Goal: Task Accomplishment & Management: Use online tool/utility

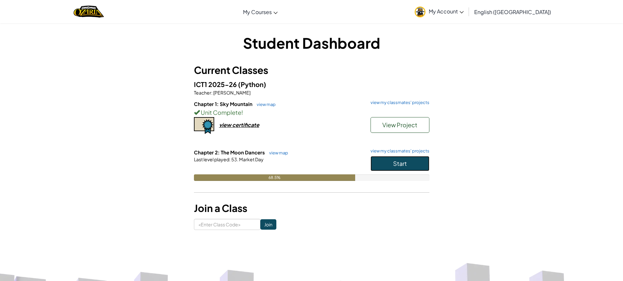
click at [413, 160] on button "Start" at bounding box center [400, 163] width 59 height 15
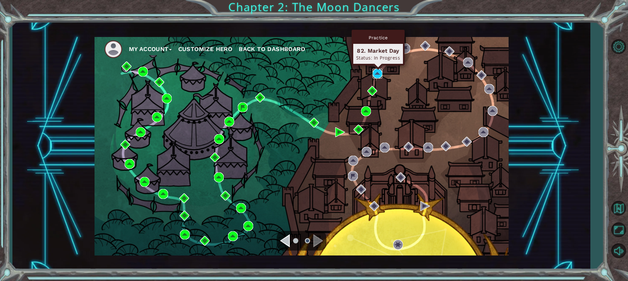
click at [374, 70] on img at bounding box center [378, 74] width 10 height 10
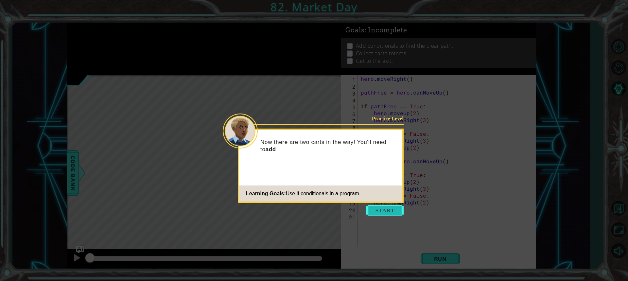
click at [391, 211] on button "Start" at bounding box center [384, 210] width 37 height 10
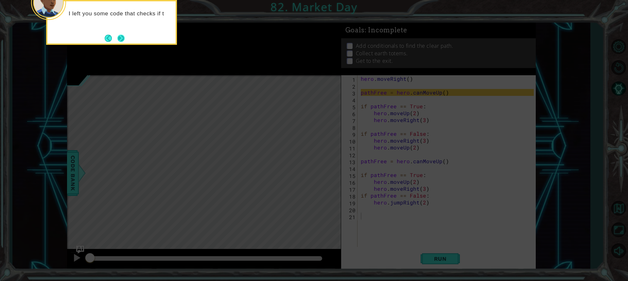
click at [119, 42] on button "Next" at bounding box center [121, 38] width 10 height 10
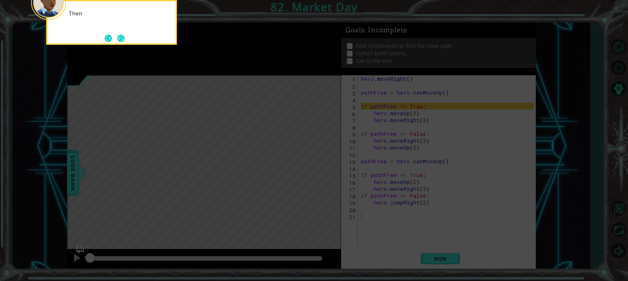
click at [119, 42] on button "Next" at bounding box center [120, 38] width 9 height 9
click at [119, 42] on button "Next" at bounding box center [121, 38] width 8 height 8
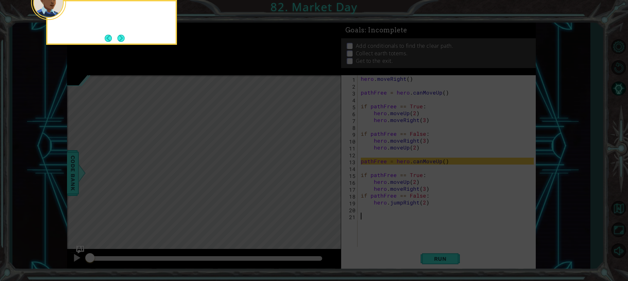
click at [119, 42] on button "Next" at bounding box center [121, 38] width 12 height 12
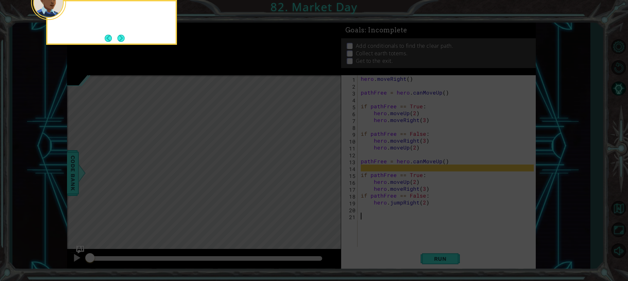
click at [119, 42] on button "Next" at bounding box center [121, 38] width 9 height 9
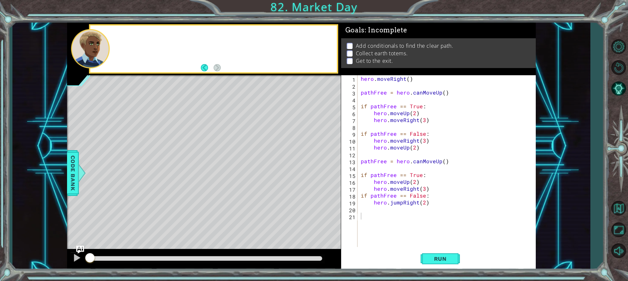
click at [119, 42] on div at bounding box center [223, 49] width 227 height 16
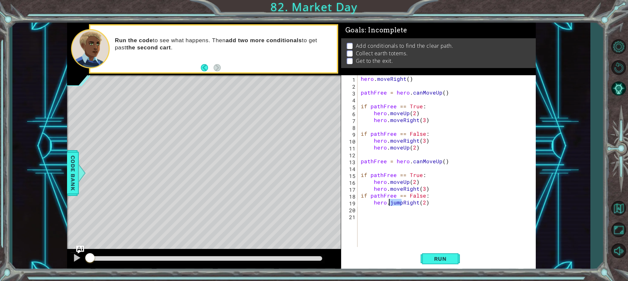
drag, startPoint x: 401, startPoint y: 205, endPoint x: 389, endPoint y: 201, distance: 12.1
click at [389, 201] on div "hero . moveRight ( ) pathFree = hero . canMoveUp ( ) if pathFree == True : hero…" at bounding box center [449, 168] width 178 height 186
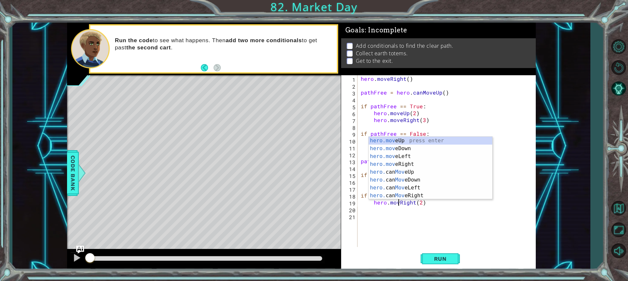
scroll to position [0, 2]
type textarea "hero.moveRight(2)"
click at [433, 213] on div "hero . moveRight ( ) pathFree = hero . canMoveUp ( ) if pathFree == True : hero…" at bounding box center [449, 168] width 178 height 186
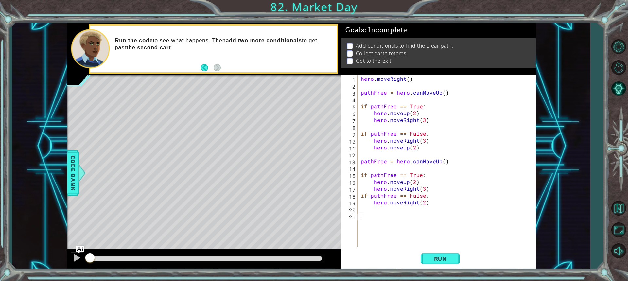
scroll to position [0, 0]
click at [381, 208] on div "hero . moveRight ( ) pathFree = hero . canMoveUp ( ) if pathFree == True : hero…" at bounding box center [449, 168] width 178 height 186
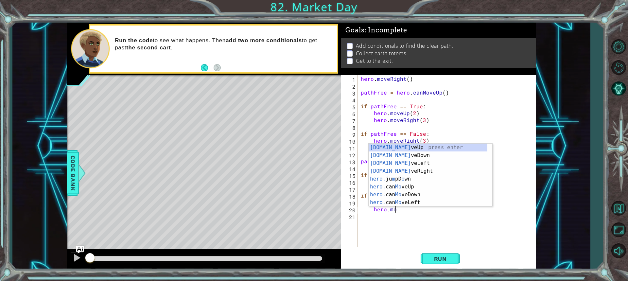
scroll to position [0, 2]
click at [411, 147] on div "hero.move Up press enter hero.move Down press enter hero.move Left press enter …" at bounding box center [431, 183] width 124 height 79
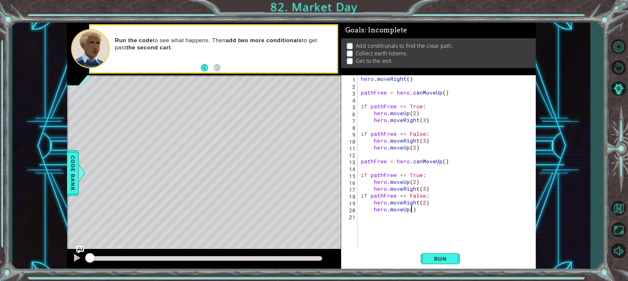
type textarea "hero.moveUp(2)"
click at [379, 216] on div "hero . moveRight ( ) pathFree = hero . canMoveUp ( ) if pathFree == True : hero…" at bounding box center [449, 168] width 178 height 186
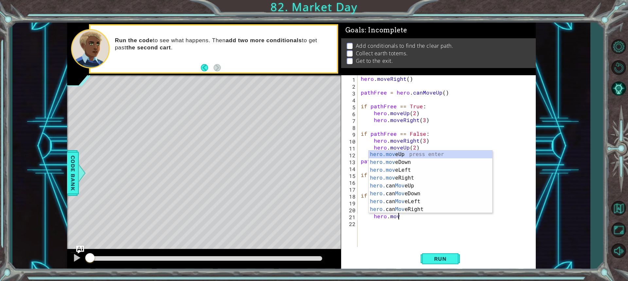
scroll to position [0, 2]
type textarea "hero.move"
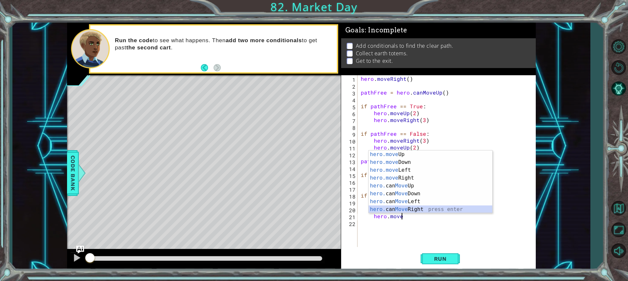
click at [417, 208] on div "hero.move Up press enter hero.move Down press enter hero.move Left press enter …" at bounding box center [431, 189] width 124 height 79
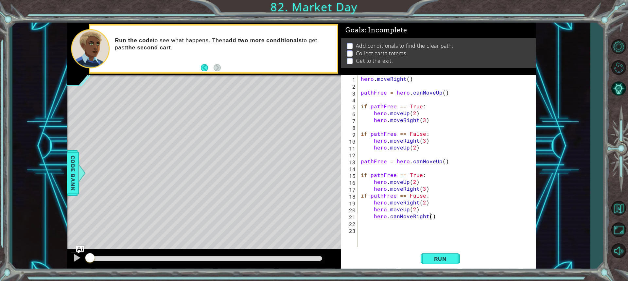
click at [430, 218] on div "hero . moveRight ( ) pathFree = hero . canMoveUp ( ) if pathFree == True : hero…" at bounding box center [449, 168] width 178 height 186
type textarea "hero.canMoveRight(2)"
click at [426, 261] on button "Run" at bounding box center [440, 258] width 39 height 19
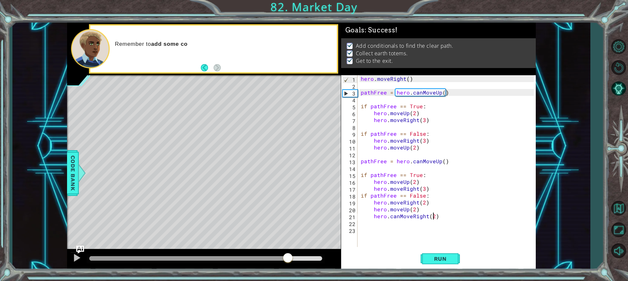
click at [289, 259] on div at bounding box center [205, 258] width 233 height 5
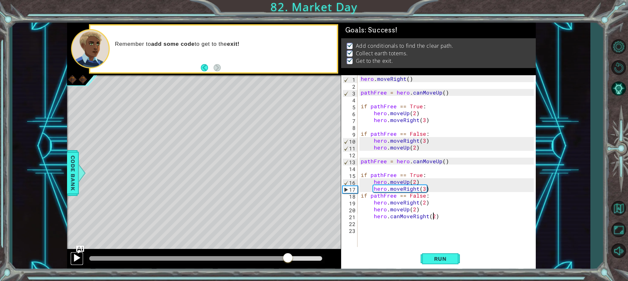
click at [73, 258] on div at bounding box center [77, 258] width 9 height 9
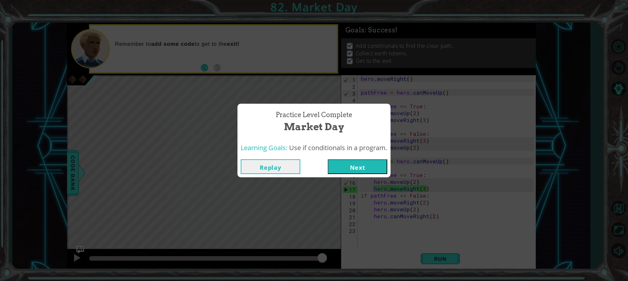
click at [377, 162] on button "Next" at bounding box center [358, 166] width 60 height 15
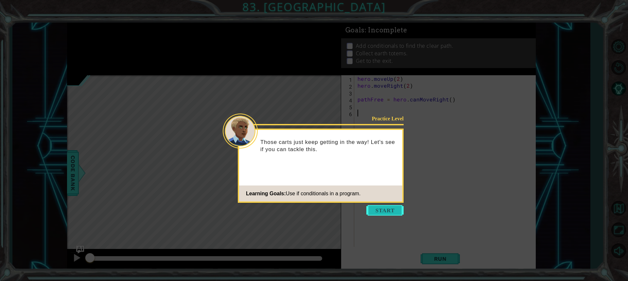
click at [399, 212] on button "Start" at bounding box center [384, 210] width 37 height 10
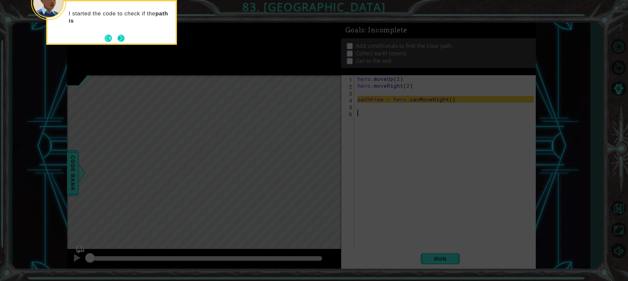
click at [121, 40] on button "Next" at bounding box center [120, 37] width 9 height 9
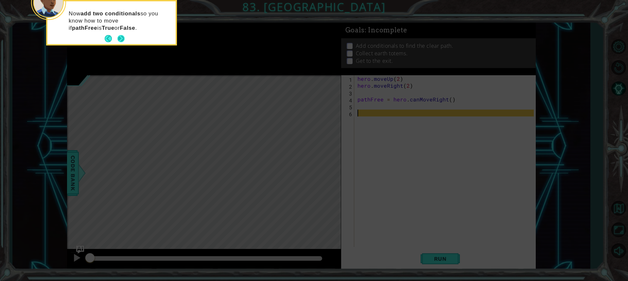
click at [121, 41] on button "Next" at bounding box center [121, 39] width 10 height 10
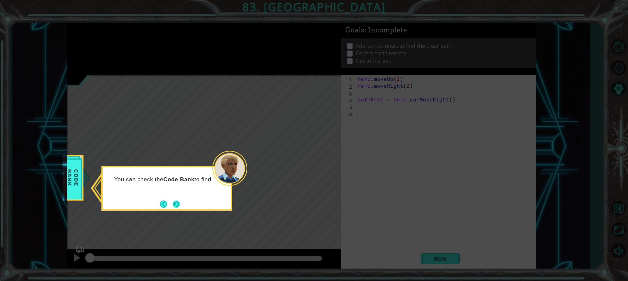
click at [175, 202] on button "Next" at bounding box center [176, 204] width 9 height 9
click at [274, 176] on icon at bounding box center [314, 140] width 628 height 281
click at [161, 207] on button "Back" at bounding box center [166, 204] width 13 height 7
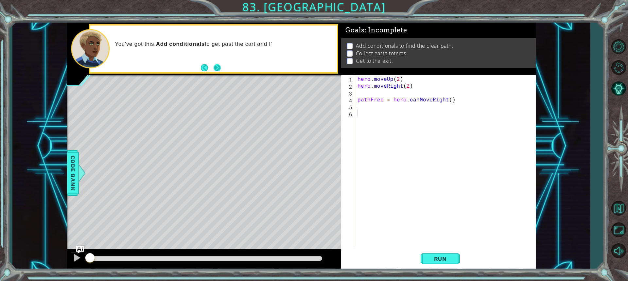
click at [220, 66] on button "Next" at bounding box center [217, 67] width 11 height 11
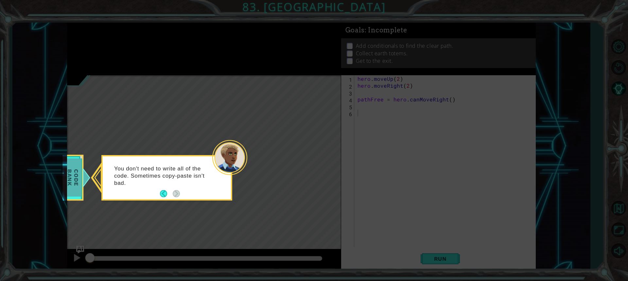
click at [75, 187] on span "Code Bank" at bounding box center [72, 178] width 17 height 38
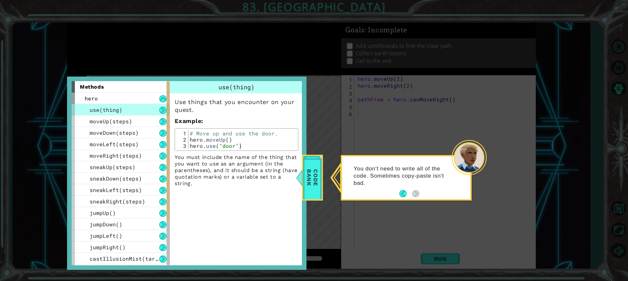
type textarea "hero.moveUp()"
drag, startPoint x: 188, startPoint y: 140, endPoint x: 235, endPoint y: 139, distance: 46.1
click at [235, 139] on div "# Move up and use the door. hero . moveUp ( ) hero . use ( "door" )" at bounding box center [242, 145] width 108 height 31
click at [314, 188] on span "Code Bank" at bounding box center [312, 178] width 17 height 38
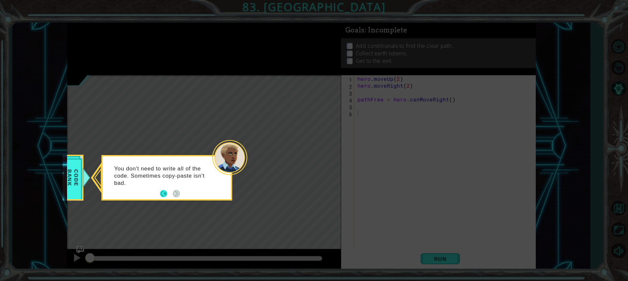
click at [166, 191] on button "Back" at bounding box center [166, 193] width 13 height 7
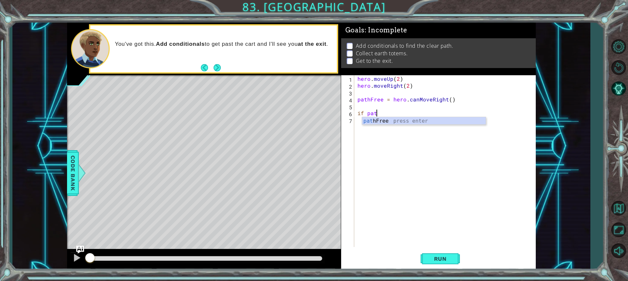
scroll to position [0, 1]
click at [370, 118] on div "path Free press enter" at bounding box center [424, 129] width 124 height 24
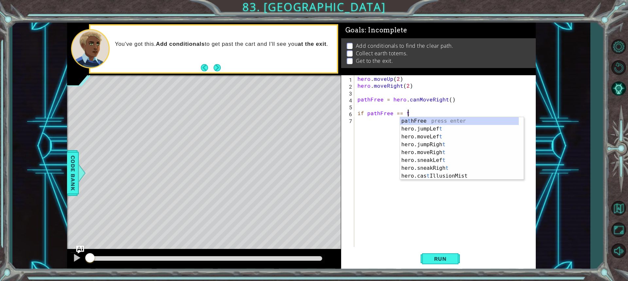
scroll to position [0, 3]
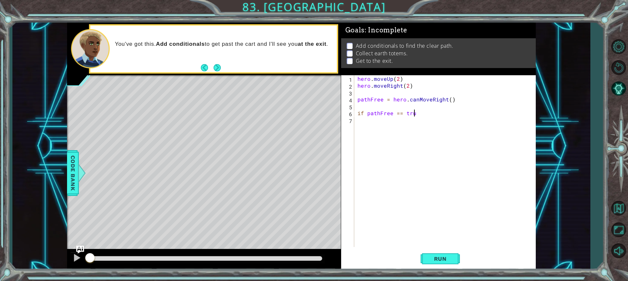
type textarea "if pathFree == true"
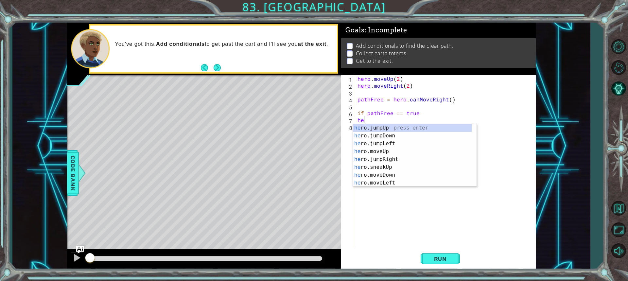
type textarea "h"
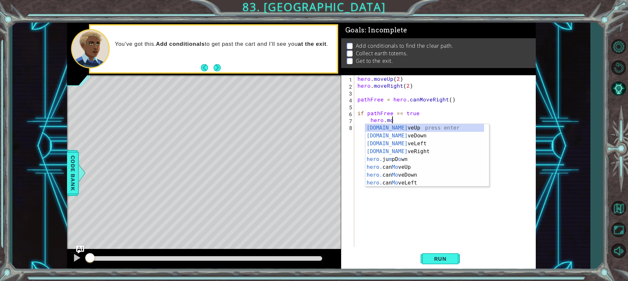
scroll to position [0, 2]
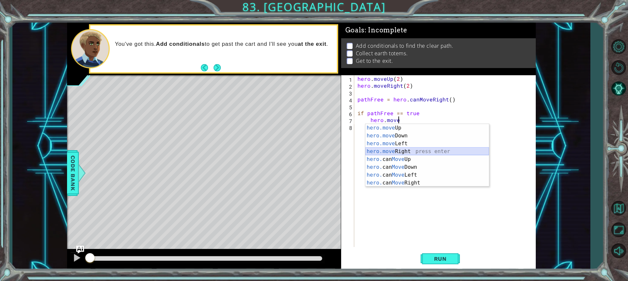
click at [436, 150] on div "hero.move Up press enter hero.move Down press enter hero.move Left press enter …" at bounding box center [427, 163] width 124 height 79
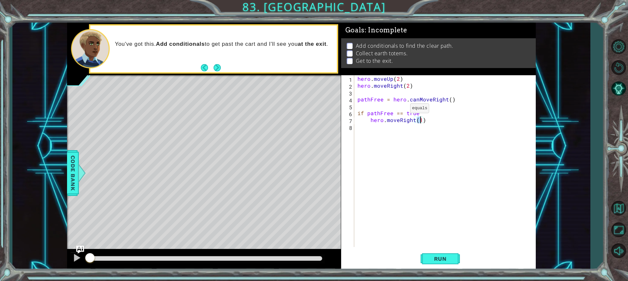
type textarea "hero.moveRight(2)"
click at [380, 129] on div "hero . moveUp ( 2 ) hero . moveRight ( 2 ) pathFree = hero . canMoveRight ( ) i…" at bounding box center [446, 168] width 181 height 186
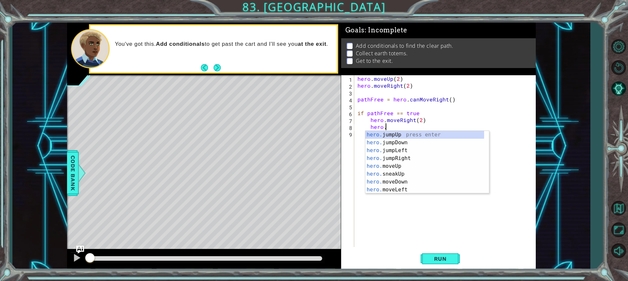
scroll to position [0, 1]
click at [385, 167] on div "hero. jumpUp press enter hero. jumpDown press enter hero. jumpLeft press enter …" at bounding box center [424, 170] width 119 height 79
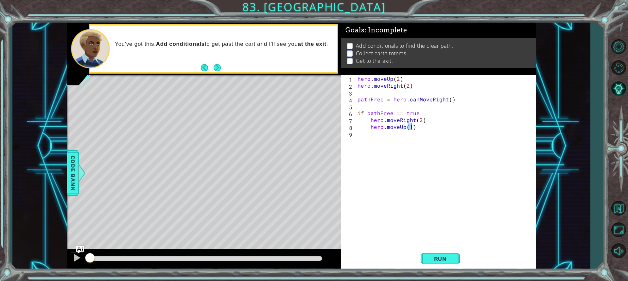
type textarea "hero.moveUp(3)"
click at [369, 134] on div "hero . moveUp ( 2 ) hero . moveRight ( 2 ) pathFree = hero . canMoveRight ( ) i…" at bounding box center [446, 168] width 181 height 186
click at [382, 142] on div "path Free press enter" at bounding box center [427, 150] width 124 height 24
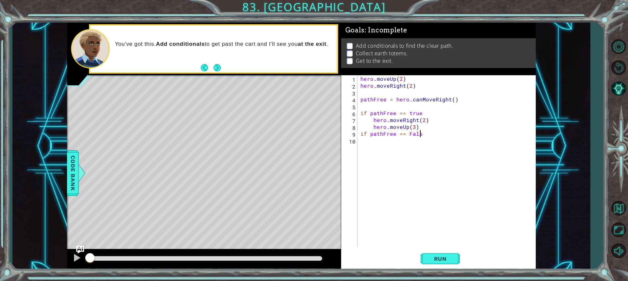
scroll to position [0, 4]
click at [411, 111] on div "hero . moveUp ( 2 ) hero . moveRight ( 2 ) pathFree = hero . canMoveRight ( ) i…" at bounding box center [448, 168] width 178 height 186
click at [422, 112] on div "hero . moveUp ( 2 ) hero . moveRight ( 2 ) pathFree = hero . canMoveRight ( ) i…" at bounding box center [448, 168] width 178 height 186
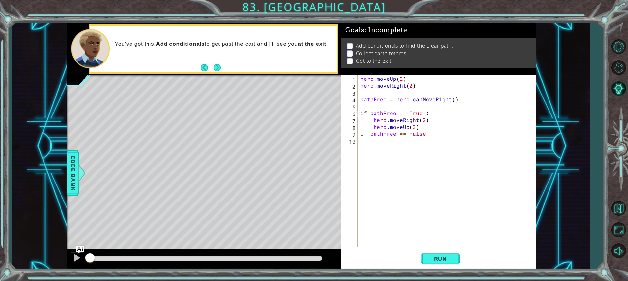
type textarea "if pathFree == True"
click at [392, 142] on div "hero . moveUp ( 2 ) hero . moveRight ( 2 ) pathFree = hero . canMoveRight ( ) i…" at bounding box center [448, 168] width 178 height 186
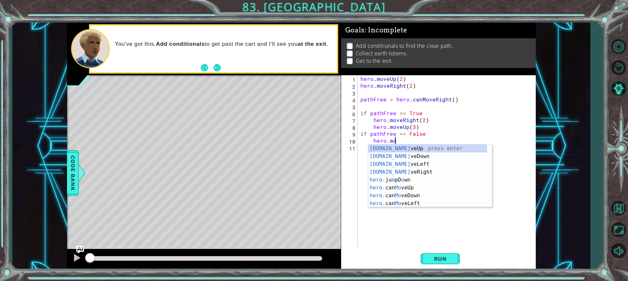
scroll to position [0, 2]
click at [416, 146] on div "hero.move Up press enter hero.move Down press enter hero.move Left press enter …" at bounding box center [430, 184] width 124 height 79
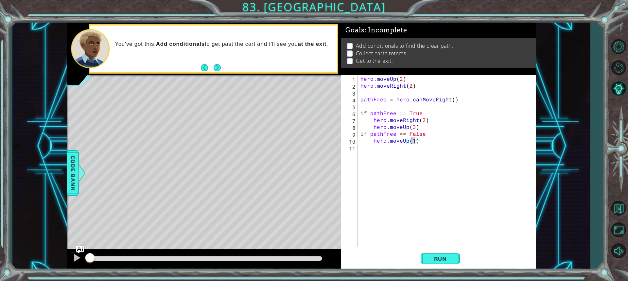
type textarea "hero.moveUp(2)"
click at [396, 150] on div "hero . moveUp ( 2 ) hero . moveRight ( 2 ) pathFree = hero . canMoveRight ( ) i…" at bounding box center [448, 168] width 178 height 186
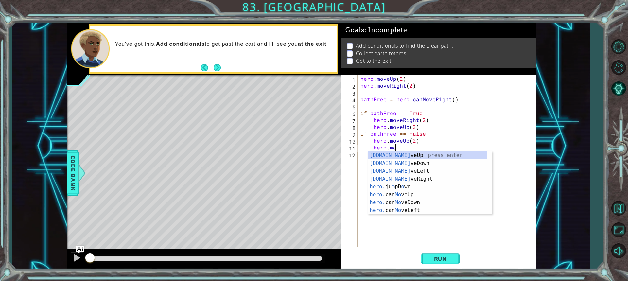
scroll to position [0, 2]
click at [412, 180] on div "hero.move Up press enter hero.move Down press enter hero.move Left press enter …" at bounding box center [430, 190] width 124 height 79
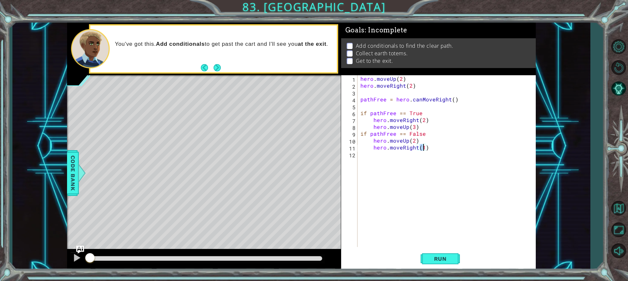
type textarea "hero.moveRight(2)"
click at [380, 151] on div "hero . moveUp ( 2 ) hero . moveRight ( 2 ) pathFree = hero . canMoveRight ( ) i…" at bounding box center [448, 168] width 178 height 186
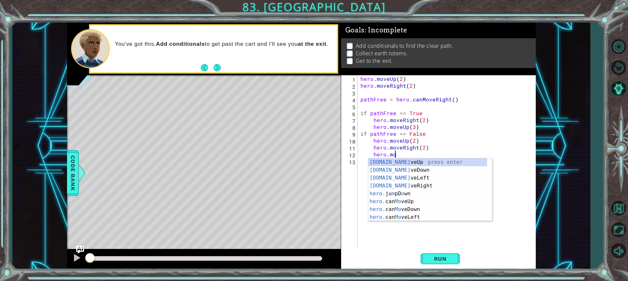
scroll to position [0, 2]
click at [409, 159] on div "hero.move Up press enter hero.move Down press enter hero.move Left press enter …" at bounding box center [430, 197] width 124 height 79
type textarea "hero.moveUp(1)"
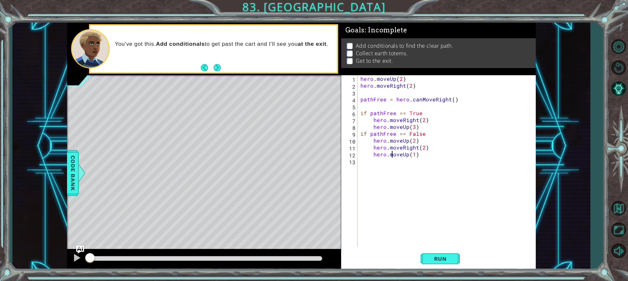
click at [393, 156] on div "hero . moveUp ( 2 ) hero . moveRight ( 2 ) pathFree = hero . canMoveRight ( ) i…" at bounding box center [448, 168] width 178 height 186
click at [386, 160] on div "hero . moveUp ( 2 ) hero . moveRight ( 2 ) pathFree = hero . canMoveRight ( ) i…" at bounding box center [448, 168] width 178 height 186
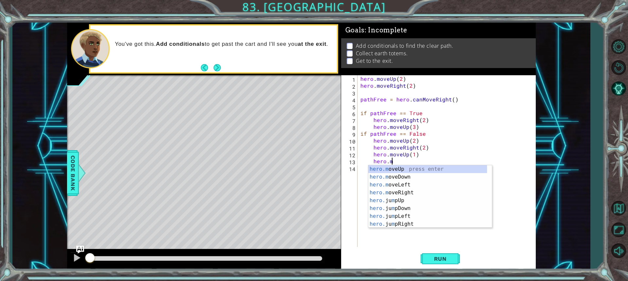
scroll to position [0, 2]
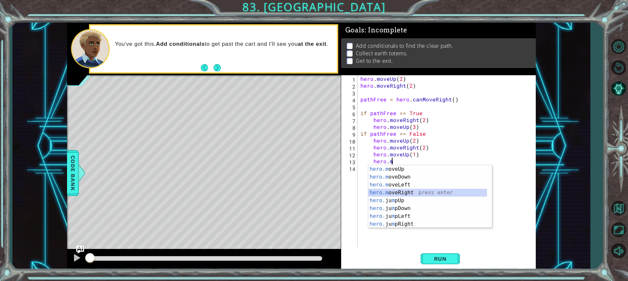
click at [414, 190] on div "hero.m oveUp press enter hero.m oveDown press enter hero.m oveLeft press enter …" at bounding box center [427, 204] width 119 height 79
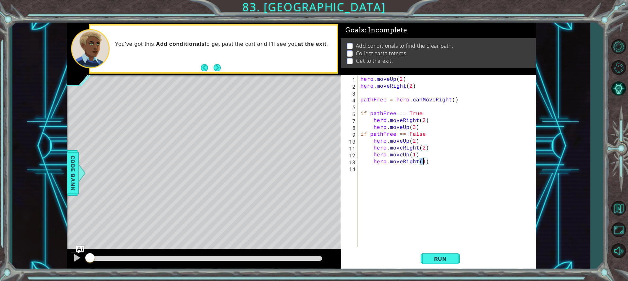
scroll to position [0, 4]
click at [436, 258] on span "Run" at bounding box center [441, 259] width 26 height 7
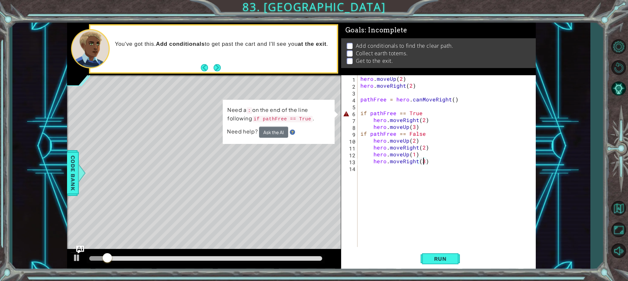
click at [429, 114] on div "hero . moveUp ( 2 ) hero . moveRight ( 2 ) pathFree = hero . canMoveRight ( ) i…" at bounding box center [448, 168] width 178 height 186
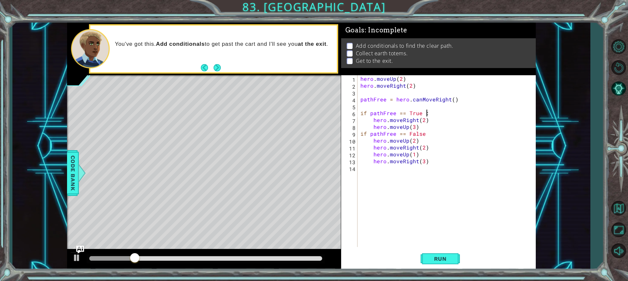
click at [428, 134] on div "hero . moveUp ( 2 ) hero . moveRight ( 2 ) pathFree = hero . canMoveRight ( ) i…" at bounding box center [448, 168] width 178 height 186
click at [441, 256] on span "Run" at bounding box center [441, 259] width 26 height 7
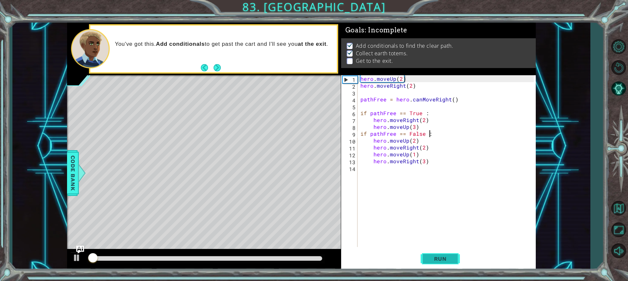
scroll to position [1, 0]
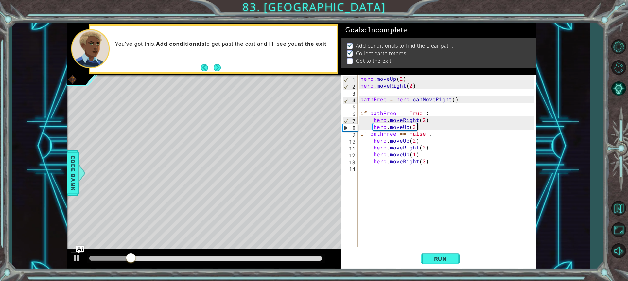
click at [418, 127] on div "hero . moveUp ( 2 ) hero . moveRight ( 2 ) pathFree = hero . canMoveRight ( ) i…" at bounding box center [448, 168] width 178 height 186
type textarea "hero.moveUp(3)"
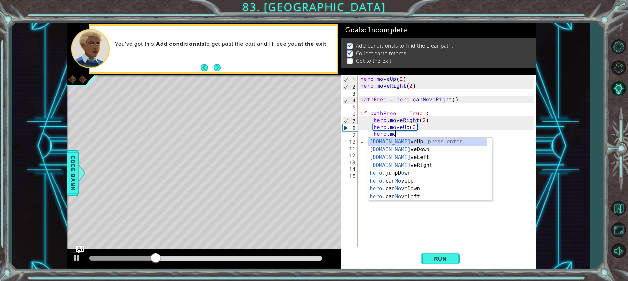
scroll to position [0, 2]
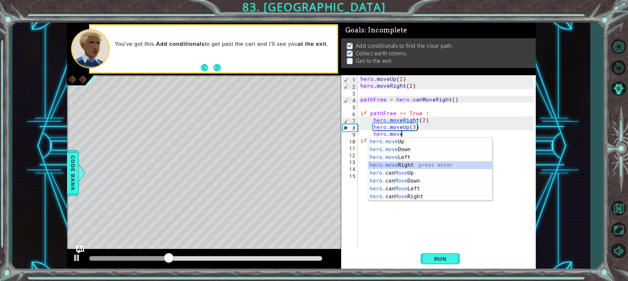
click at [415, 168] on div "hero.move Up press enter hero.move Down press enter hero.move Left press enter …" at bounding box center [430, 177] width 124 height 79
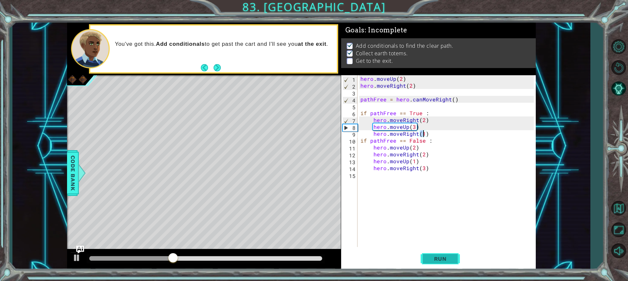
type textarea "hero.moveRight(1)"
click at [438, 255] on button "Run" at bounding box center [440, 258] width 39 height 19
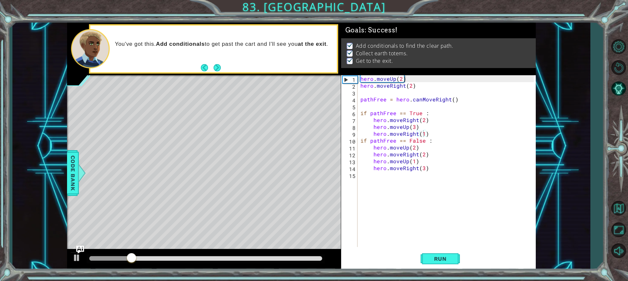
click at [299, 261] on div at bounding box center [206, 258] width 238 height 9
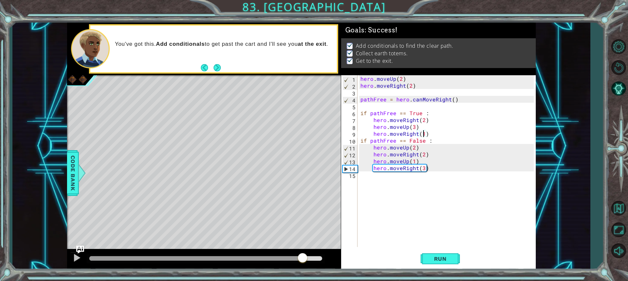
drag, startPoint x: 173, startPoint y: 259, endPoint x: 304, endPoint y: 262, distance: 131.6
click at [304, 262] on div at bounding box center [303, 259] width 12 height 12
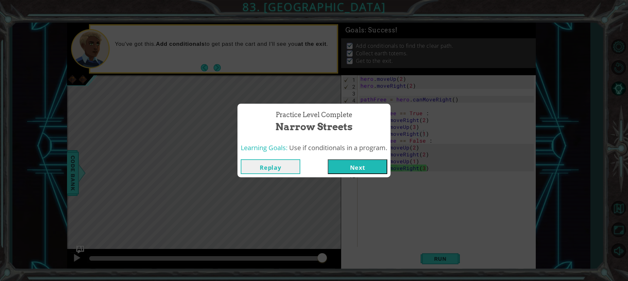
click at [385, 169] on button "Next" at bounding box center [358, 166] width 60 height 15
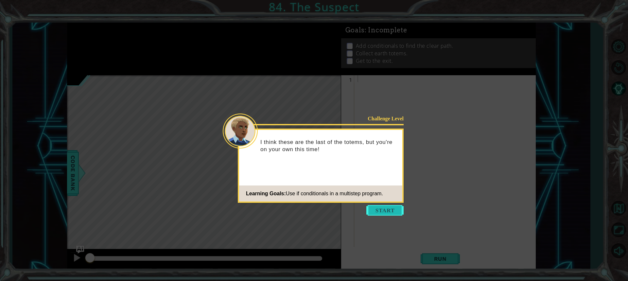
click at [396, 212] on button "Start" at bounding box center [384, 210] width 37 height 10
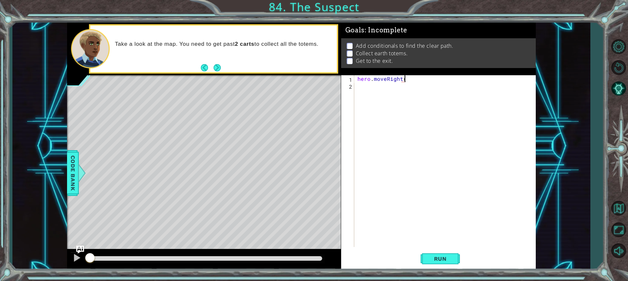
scroll to position [0, 3]
type textarea "hero.moveRight(1)"
click at [391, 88] on div "hero . moveRight ( 1 )" at bounding box center [446, 168] width 181 height 186
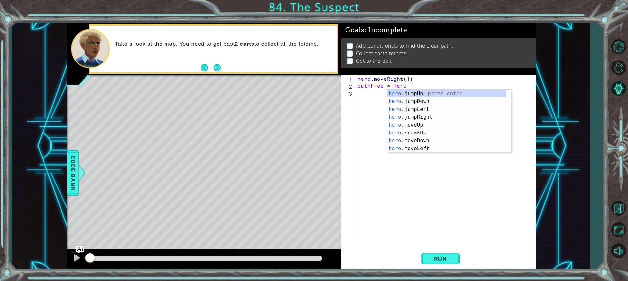
scroll to position [0, 3]
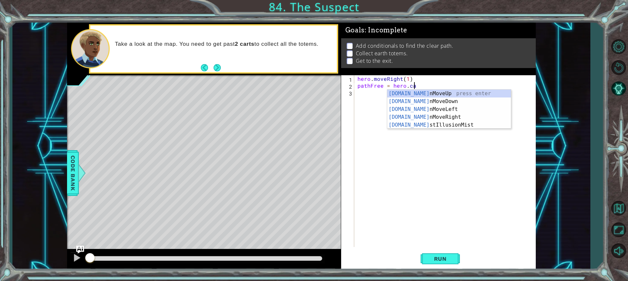
type textarea "pathFree = hero.can"
click at [449, 116] on div "hero.can MoveUp press enter hero.can MoveDown press enter hero.can MoveLeft pre…" at bounding box center [449, 117] width 124 height 55
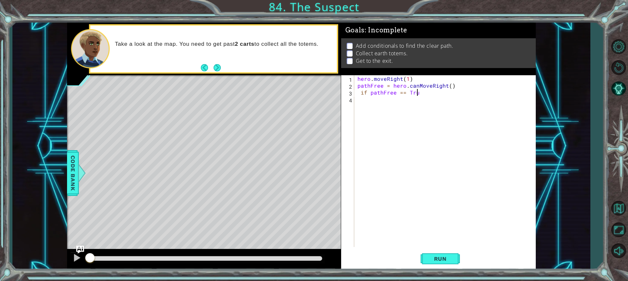
scroll to position [0, 4]
type textarea "if pathFree == True :"
type textarea "hero.moveRight(3)"
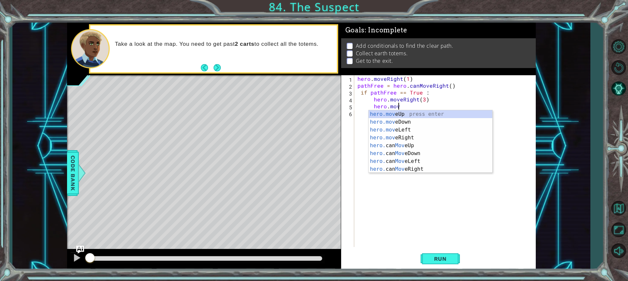
scroll to position [0, 2]
click at [388, 114] on div "hero.move Up press enter hero.move Down press enter hero.move Left press enter …" at bounding box center [431, 149] width 124 height 79
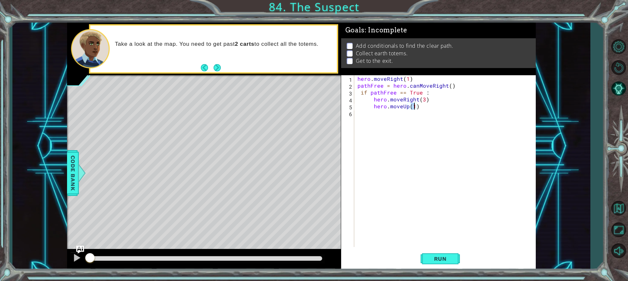
type textarea "hero.moveUp(2)"
click at [381, 118] on div "hero . moveRight ( 1 ) pathFree = hero . canMoveRight ( ) if pathFree == True :…" at bounding box center [446, 168] width 181 height 186
type textarea "if pathFree == False :"
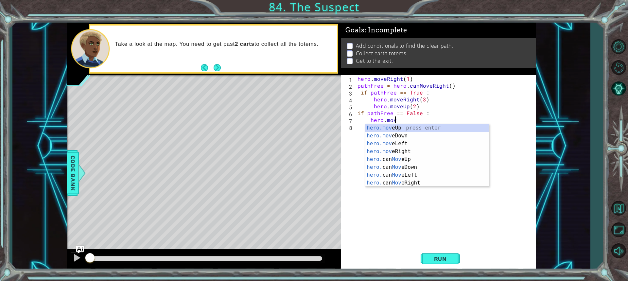
scroll to position [0, 2]
type textarea "hero.move"
click at [416, 158] on div "hero.move Up press enter hero.move Down press enter hero.move Left press enter …" at bounding box center [427, 163] width 124 height 79
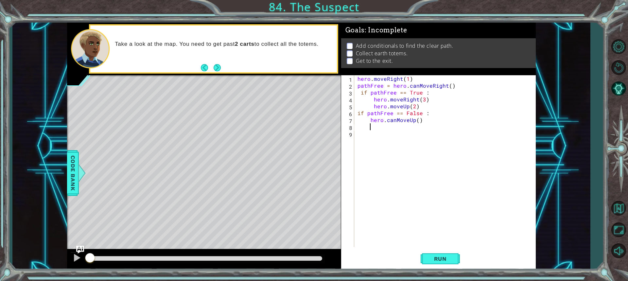
scroll to position [0, 0]
click at [419, 120] on div "hero . moveRight ( 1 ) pathFree = hero . canMoveRight ( ) if pathFree == True :…" at bounding box center [446, 168] width 181 height 186
click at [415, 121] on div "hero . moveRight ( 1 ) pathFree = hero . canMoveRight ( ) if pathFree == True :…" at bounding box center [446, 168] width 181 height 186
click at [416, 121] on div "hero . moveRight ( 1 ) pathFree = hero . canMoveRight ( ) if pathFree == True :…" at bounding box center [446, 168] width 181 height 186
click at [396, 121] on div "hero . moveRight ( 1 ) pathFree = hero . canMoveRight ( ) if pathFree == True :…" at bounding box center [446, 168] width 181 height 186
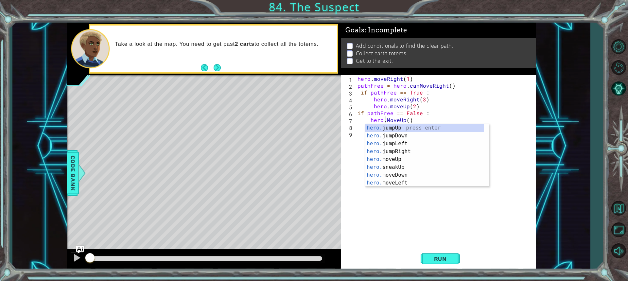
click at [409, 121] on div "hero . moveRight ( 1 ) pathFree = hero . canMoveRight ( ) if pathFree == True :…" at bounding box center [446, 168] width 181 height 186
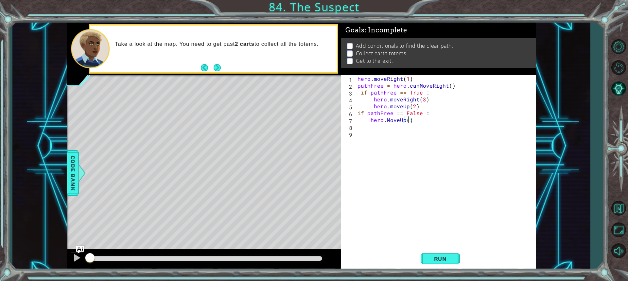
type textarea "hero.MoveUp(2)"
click at [381, 128] on div "hero . moveRight ( 1 ) pathFree = hero . canMoveRight ( ) if pathFree == True :…" at bounding box center [446, 168] width 181 height 186
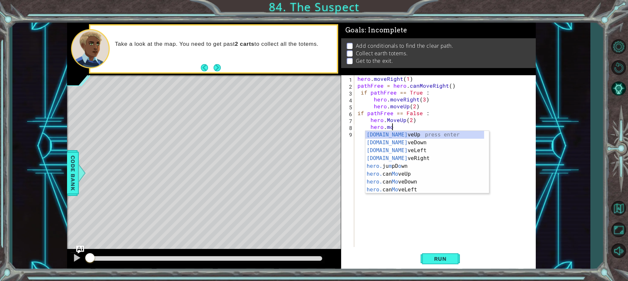
scroll to position [0, 2]
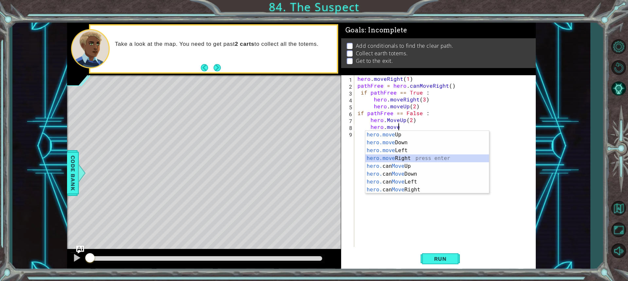
click at [416, 158] on div "hero.move Up press enter hero.move Down press enter hero.move Left press enter …" at bounding box center [427, 170] width 124 height 79
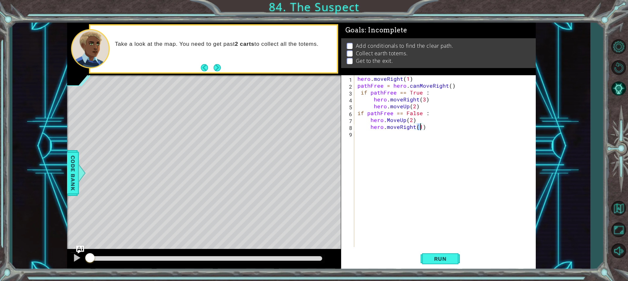
type textarea "hero.moveRight(3)"
click at [380, 138] on div "hero . moveRight ( 1 ) pathFree = hero . canMoveRight ( ) if pathFree == True :…" at bounding box center [446, 168] width 181 height 186
click at [364, 144] on div "path Free press enter" at bounding box center [418, 150] width 124 height 24
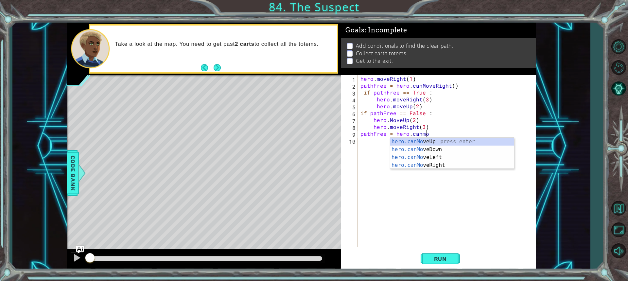
scroll to position [0, 4]
type textarea "pathFree = hero.canmove"
click at [437, 142] on div "hero.canMove Up press enter hero.canMove Down press enter hero.canMove Left pre…" at bounding box center [452, 161] width 124 height 47
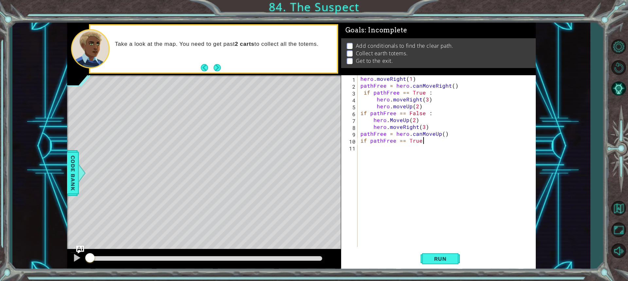
scroll to position [0, 4]
type textarea "if pathFree == True :"
type textarea "hero.moveUp(2)"
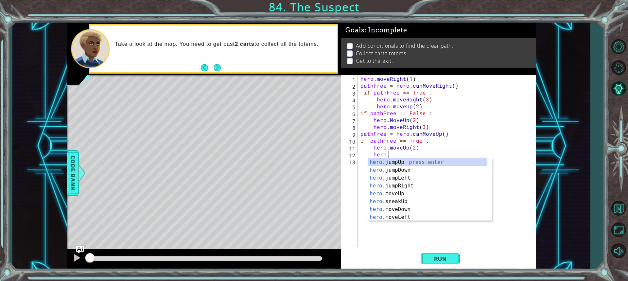
scroll to position [0, 2]
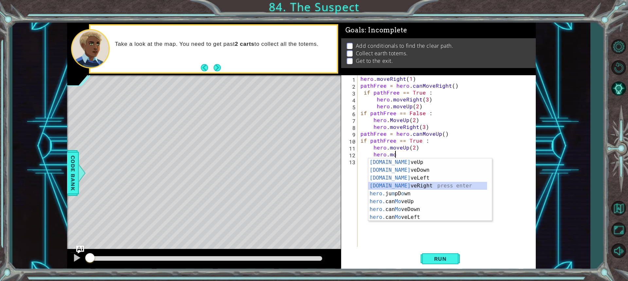
click at [390, 188] on div "[DOMAIN_NAME] veUp press enter [DOMAIN_NAME] veDown press enter [DOMAIN_NAME] v…" at bounding box center [427, 197] width 119 height 79
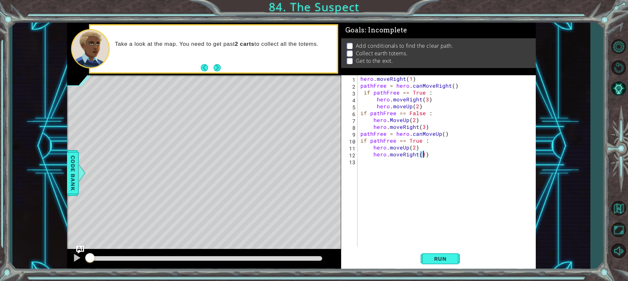
type textarea "hero.moveRight(3)"
click at [383, 162] on div "hero . moveRight ( 1 ) pathFree = hero . canMoveRight ( ) if pathFree == True :…" at bounding box center [448, 168] width 178 height 186
click at [383, 163] on div "hero . moveRight ( 1 ) pathFree = hero . canMoveRight ( ) if pathFree == True :…" at bounding box center [448, 168] width 178 height 186
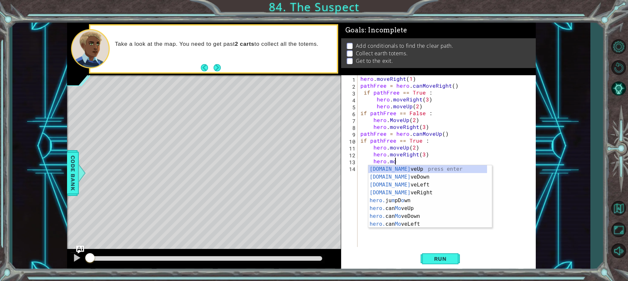
scroll to position [0, 2]
click at [394, 169] on div "hero.move Up press enter hero.move Down press enter hero.move Left press enter …" at bounding box center [430, 204] width 124 height 79
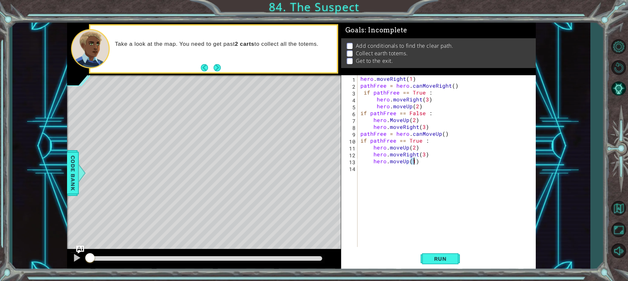
type textarea "hero.moveUp(2)"
click at [385, 166] on div "hero . moveRight ( 1 ) pathFree = hero . canMoveRight ( ) if pathFree == True :…" at bounding box center [448, 168] width 178 height 186
type textarea "if pathFree == False :"
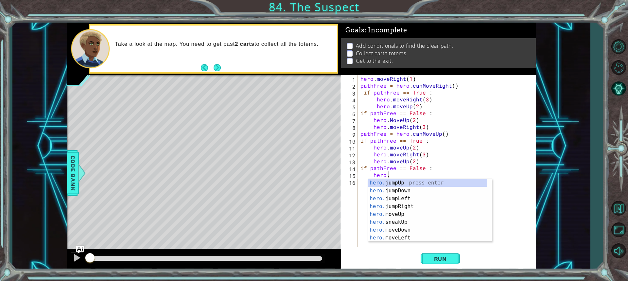
scroll to position [0, 2]
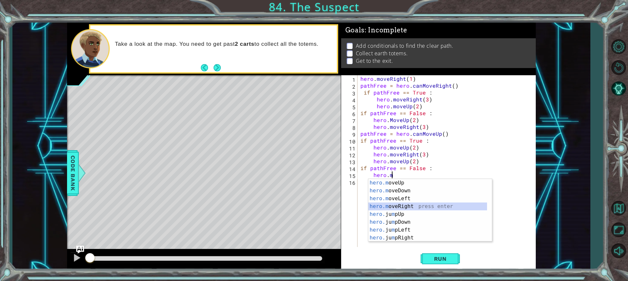
click at [397, 206] on div "hero.m oveUp press enter hero.m oveDown press enter hero.m oveLeft press enter …" at bounding box center [427, 218] width 119 height 79
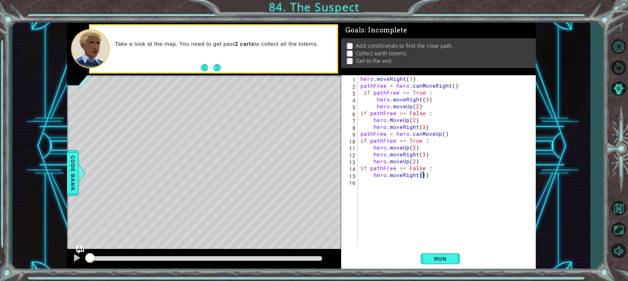
type textarea "hero.moveRight(2)"
click at [405, 182] on div "hero . moveRight ( 1 ) pathFree = hero . canMoveRight ( ) if pathFree == True :…" at bounding box center [448, 168] width 178 height 186
type textarea "hero.moveUp(2)"
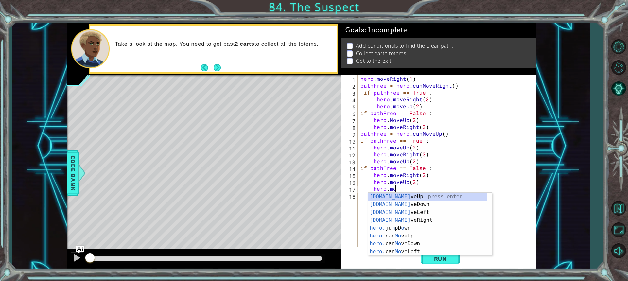
scroll to position [0, 2]
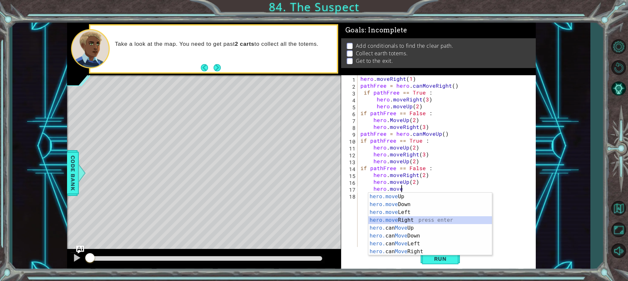
click at [421, 217] on div "hero.move Up press enter hero.move Down press enter hero.move Left press enter …" at bounding box center [430, 232] width 124 height 79
type textarea "hero.moveRight(1)"
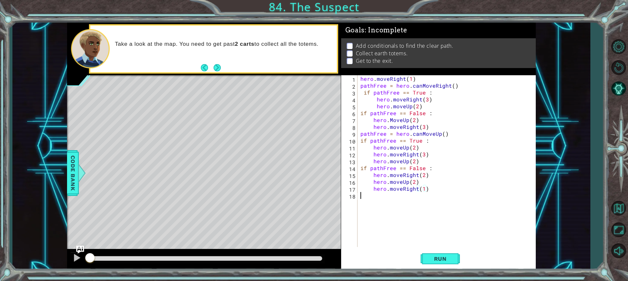
click at [401, 193] on div "hero . moveRight ( 1 ) pathFree = hero . canMoveRight ( ) if pathFree == True :…" at bounding box center [448, 168] width 178 height 186
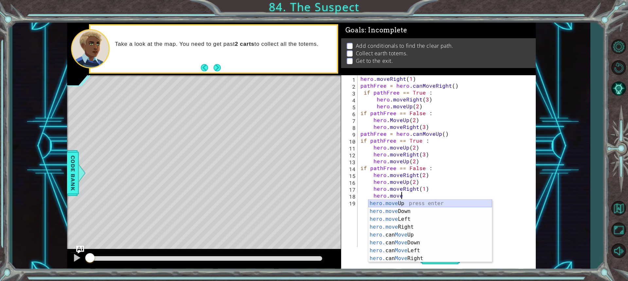
click at [421, 205] on div "hero.move Up press enter hero.move Down press enter hero.move Left press enter …" at bounding box center [430, 239] width 124 height 79
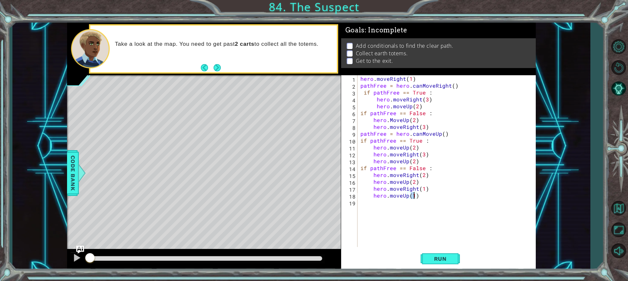
scroll to position [0, 3]
click at [433, 254] on button "Run" at bounding box center [440, 258] width 39 height 19
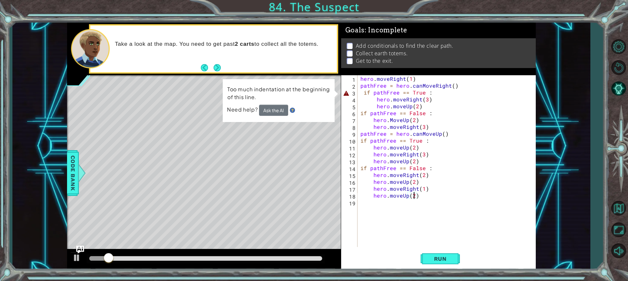
click at [364, 91] on div "hero . moveRight ( 1 ) pathFree = hero . canMoveRight ( ) if pathFree == True :…" at bounding box center [448, 168] width 178 height 186
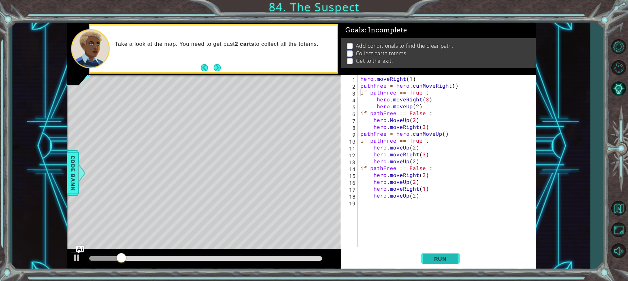
click at [437, 260] on span "Run" at bounding box center [441, 259] width 26 height 7
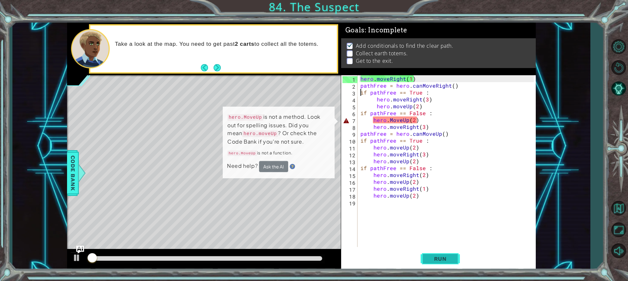
scroll to position [1, 0]
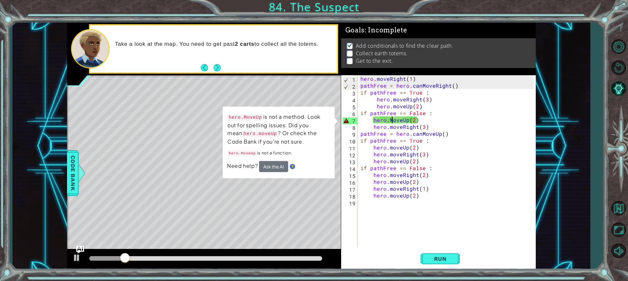
click at [391, 119] on div "hero . moveRight ( 1 ) pathFree = hero . canMoveRight ( ) if pathFree == True :…" at bounding box center [448, 168] width 178 height 186
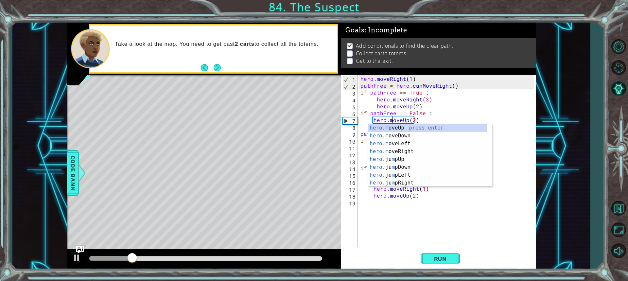
scroll to position [0, 2]
type textarea "hero.moveUp(2)"
click at [444, 261] on span "Run" at bounding box center [441, 259] width 26 height 7
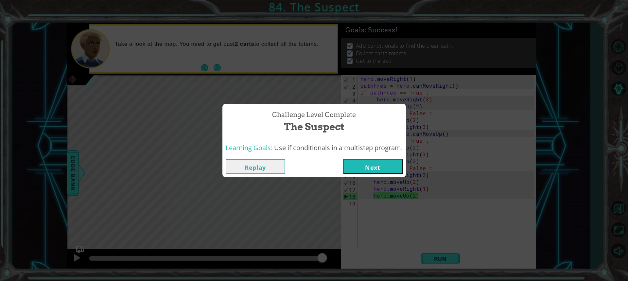
click at [378, 166] on button "Next" at bounding box center [373, 166] width 60 height 15
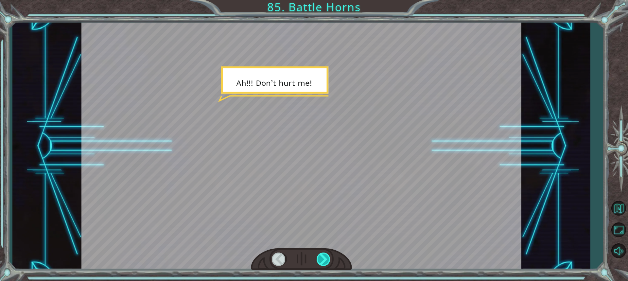
click at [322, 259] on div at bounding box center [324, 259] width 14 height 13
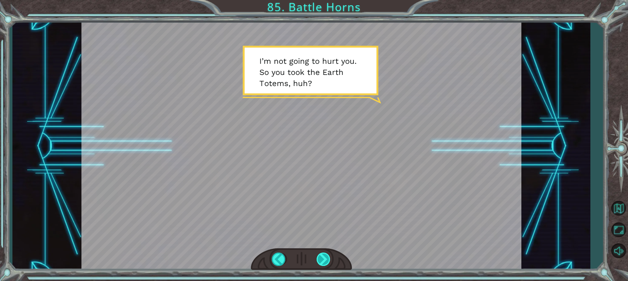
click at [324, 257] on div at bounding box center [324, 259] width 14 height 13
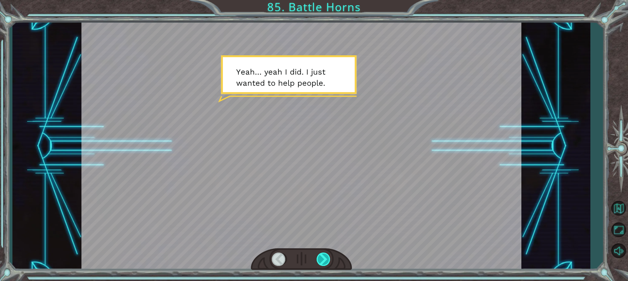
click at [324, 257] on div at bounding box center [324, 259] width 14 height 13
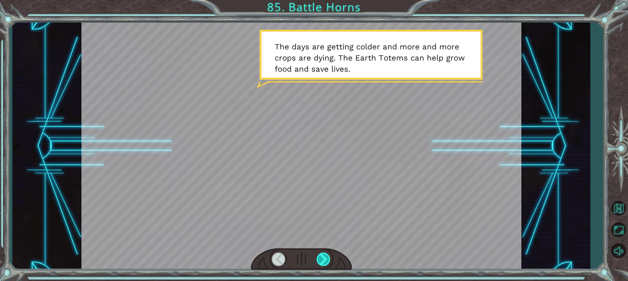
click at [323, 261] on div at bounding box center [324, 259] width 14 height 13
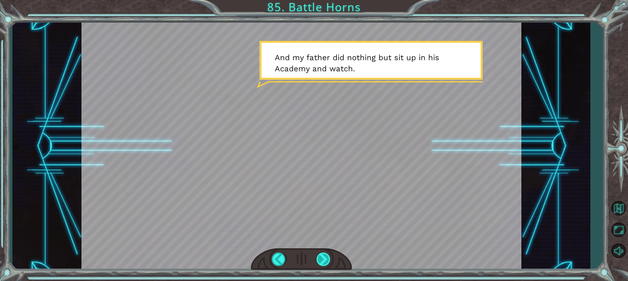
click at [322, 258] on div at bounding box center [324, 259] width 14 height 13
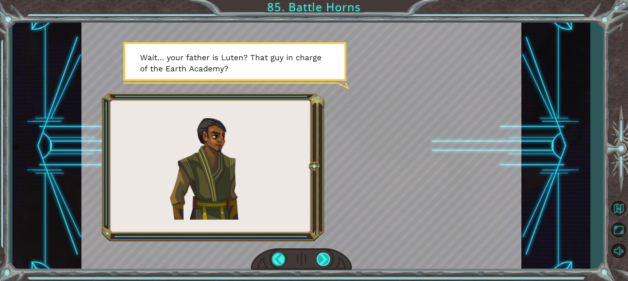
click at [324, 254] on div at bounding box center [324, 259] width 14 height 13
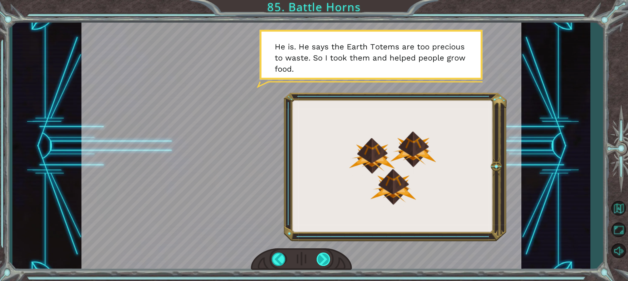
click at [324, 254] on div at bounding box center [324, 259] width 14 height 13
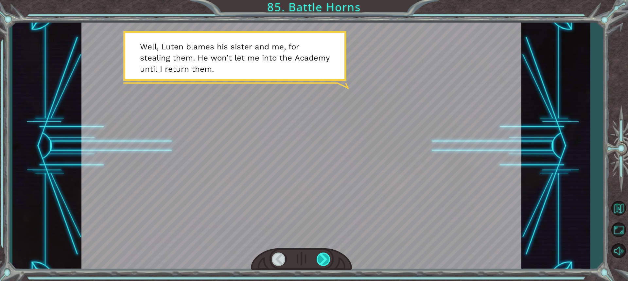
click at [324, 254] on div at bounding box center [324, 259] width 14 height 13
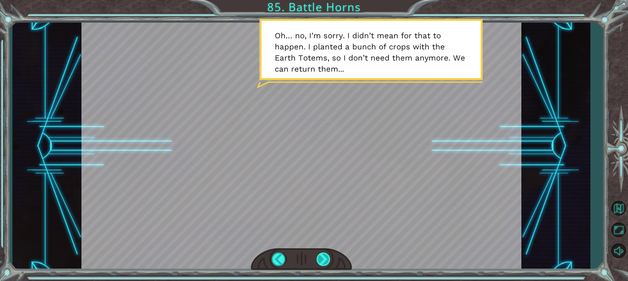
click at [327, 257] on div at bounding box center [324, 259] width 14 height 13
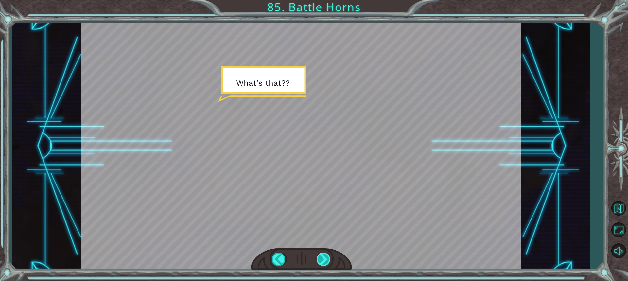
click at [325, 258] on div at bounding box center [324, 259] width 14 height 13
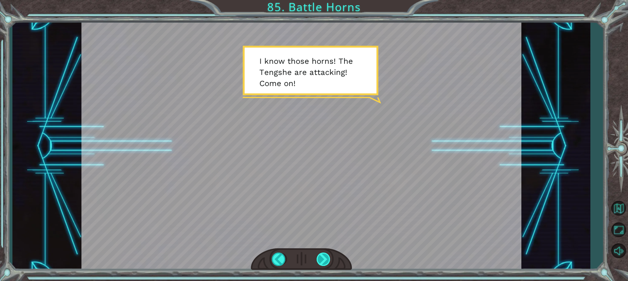
click at [322, 265] on div at bounding box center [324, 259] width 14 height 13
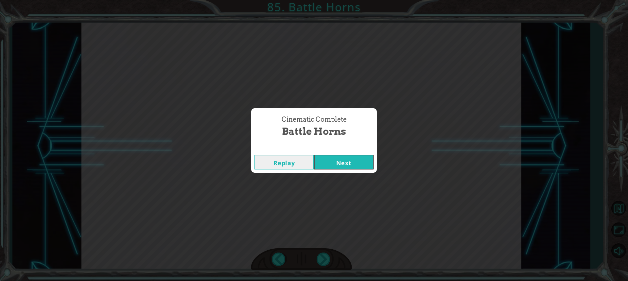
click at [329, 157] on button "Next" at bounding box center [344, 162] width 60 height 15
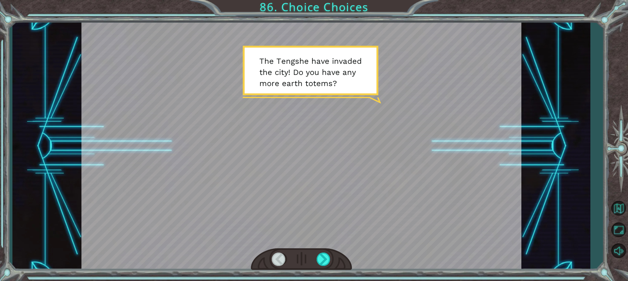
click at [314, 259] on div at bounding box center [301, 259] width 101 height 22
click at [321, 259] on div at bounding box center [324, 259] width 14 height 13
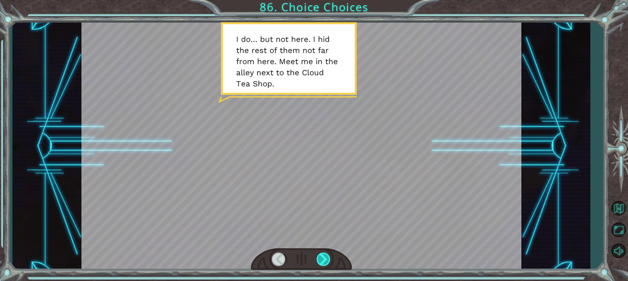
click at [321, 259] on div at bounding box center [324, 259] width 14 height 13
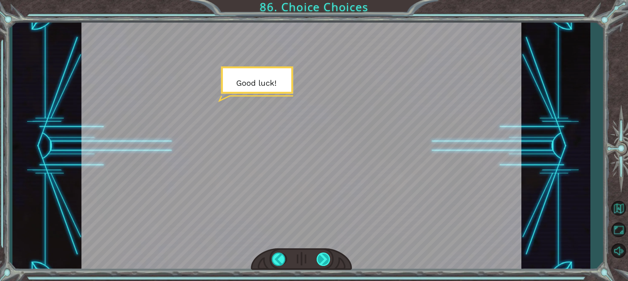
click at [321, 259] on div at bounding box center [324, 259] width 14 height 13
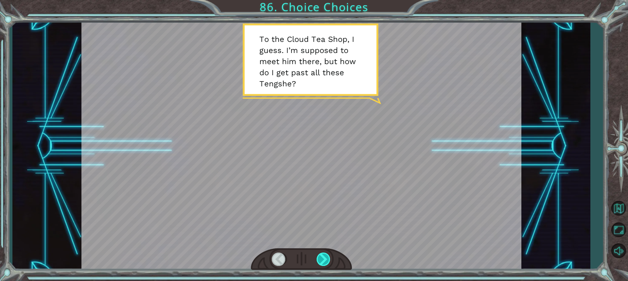
click at [323, 260] on div at bounding box center [324, 259] width 14 height 13
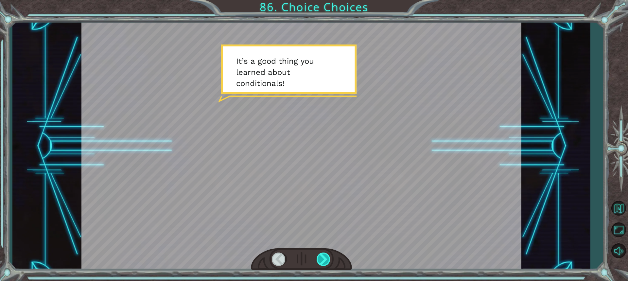
click at [323, 260] on div at bounding box center [324, 259] width 14 height 13
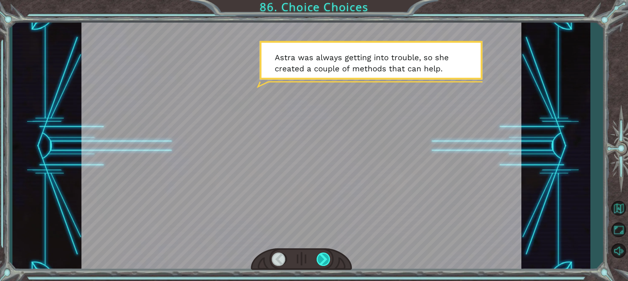
click at [323, 260] on div at bounding box center [324, 259] width 14 height 13
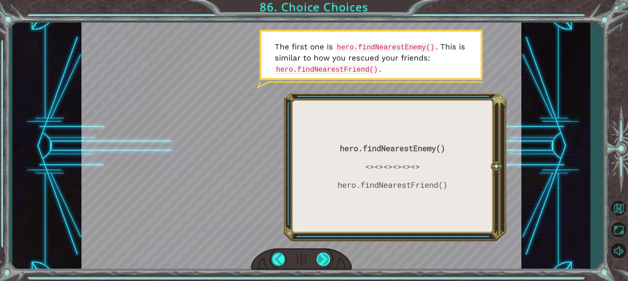
click at [323, 260] on div at bounding box center [324, 259] width 14 height 13
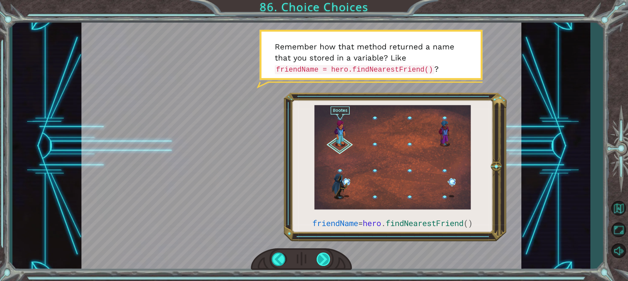
click at [323, 260] on div at bounding box center [324, 259] width 14 height 13
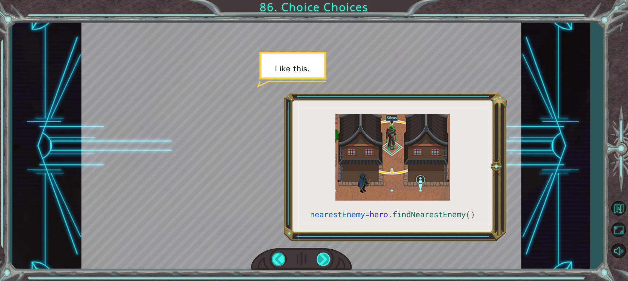
click at [323, 260] on div at bounding box center [324, 259] width 14 height 13
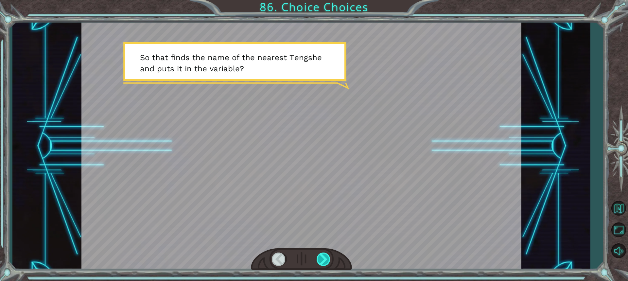
click at [323, 260] on div at bounding box center [324, 259] width 14 height 13
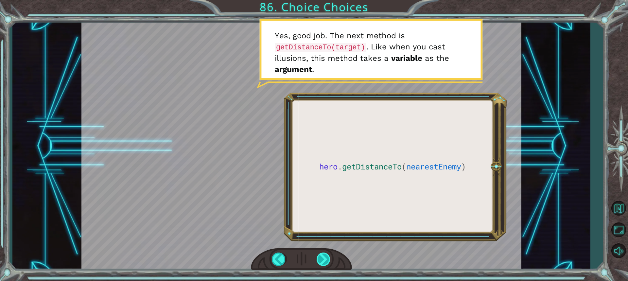
click at [323, 260] on div at bounding box center [324, 259] width 14 height 13
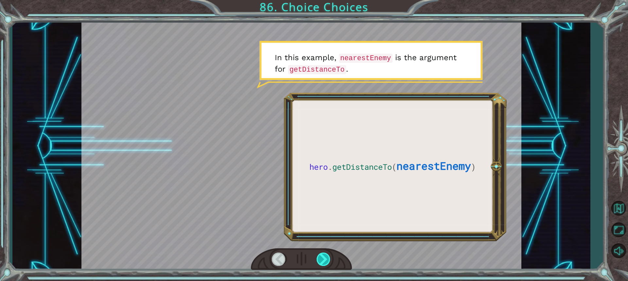
click at [323, 260] on div at bounding box center [324, 259] width 14 height 13
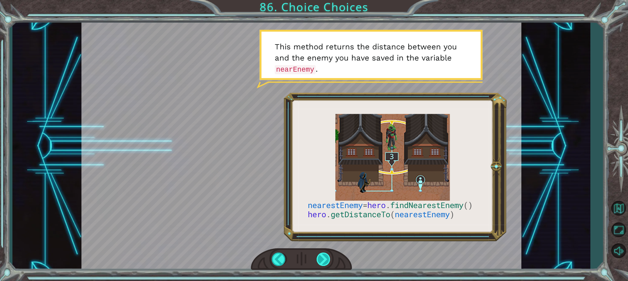
click at [323, 260] on div at bounding box center [324, 259] width 14 height 13
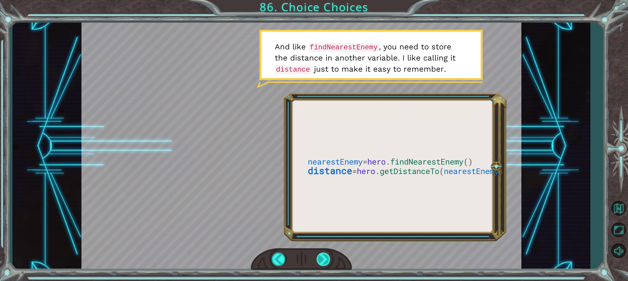
click at [323, 260] on div at bounding box center [324, 259] width 14 height 13
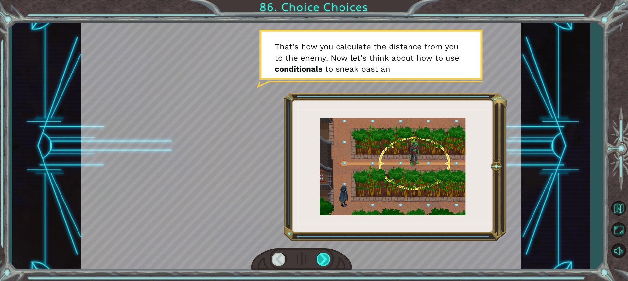
click at [323, 260] on div at bounding box center [324, 259] width 14 height 13
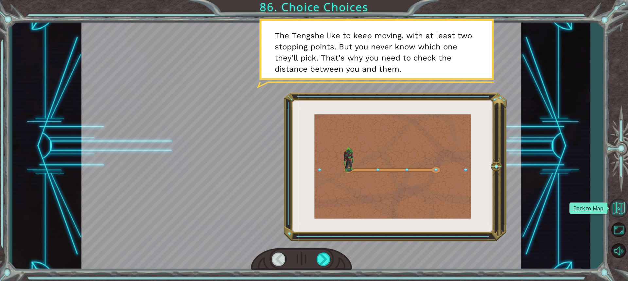
click at [622, 208] on button "Back to Map" at bounding box center [618, 208] width 19 height 19
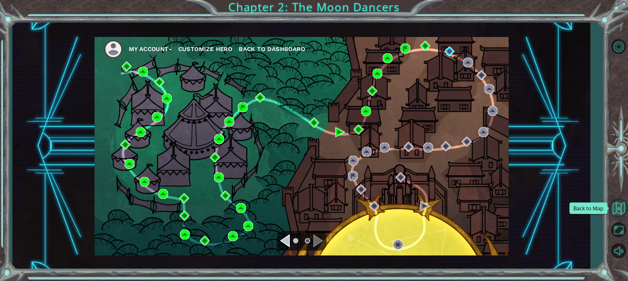
click at [623, 209] on button "Back to Map" at bounding box center [618, 208] width 19 height 19
click at [278, 48] on span "Back to Dashboard" at bounding box center [272, 48] width 66 height 7
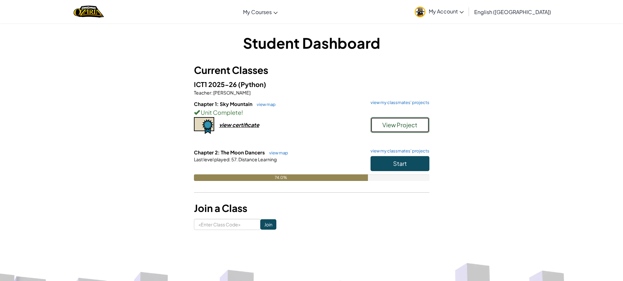
click at [409, 124] on span "View Project" at bounding box center [399, 125] width 35 height 8
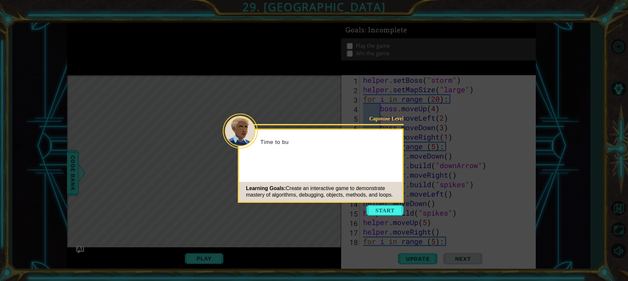
scroll to position [493, 0]
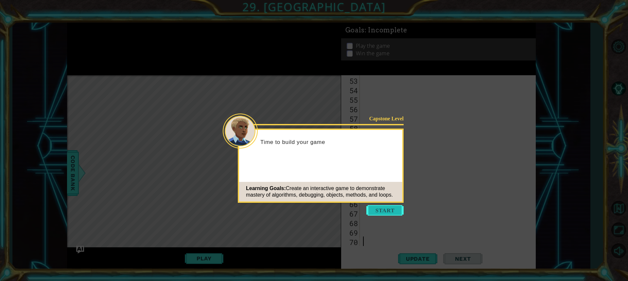
click at [392, 211] on button "Start" at bounding box center [384, 210] width 37 height 10
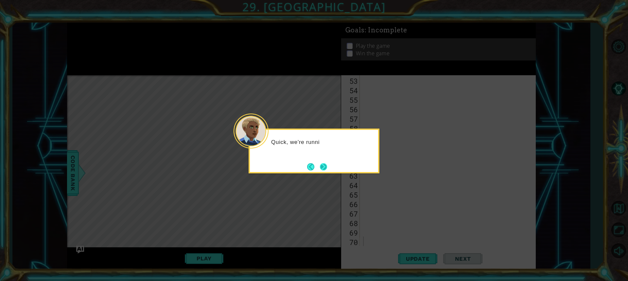
click at [326, 168] on button "Next" at bounding box center [323, 166] width 9 height 9
click at [326, 168] on button "Next" at bounding box center [323, 167] width 12 height 12
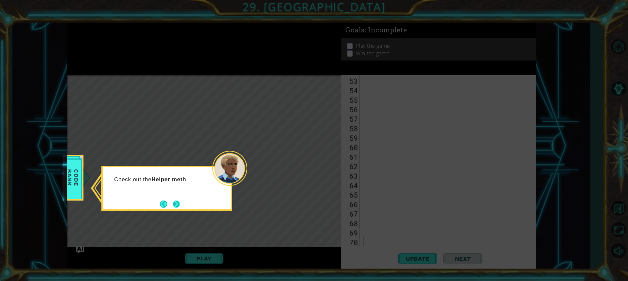
click at [171, 204] on button "Next" at bounding box center [175, 203] width 11 height 11
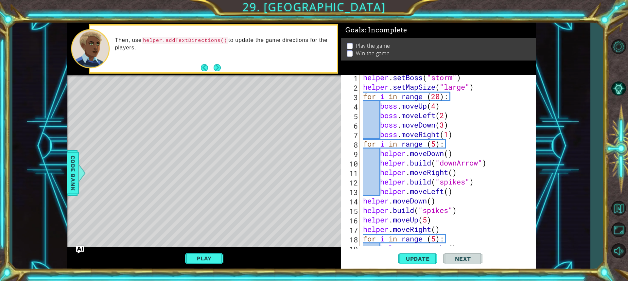
scroll to position [0, 0]
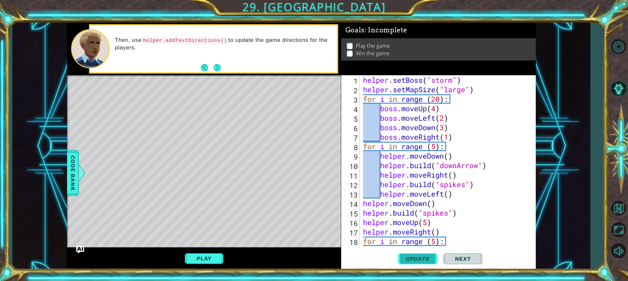
click at [404, 256] on span "Update" at bounding box center [417, 259] width 37 height 7
click at [192, 261] on button "Play" at bounding box center [204, 258] width 38 height 12
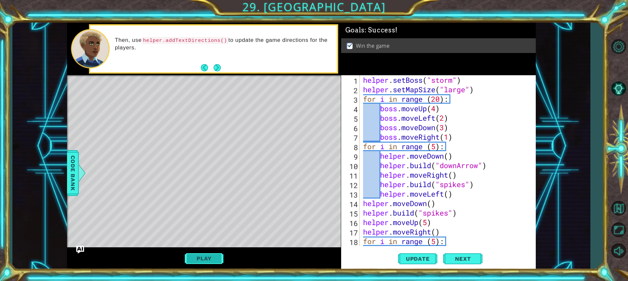
click at [203, 257] on button "Play" at bounding box center [204, 258] width 38 height 12
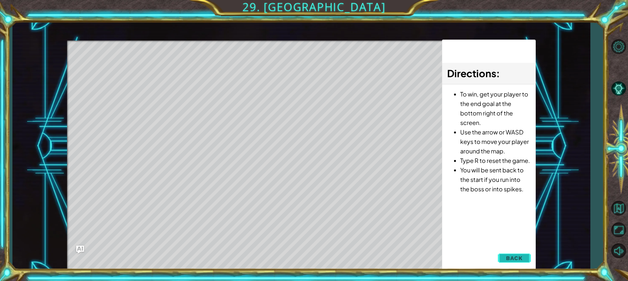
click at [508, 259] on span "Back" at bounding box center [514, 258] width 17 height 7
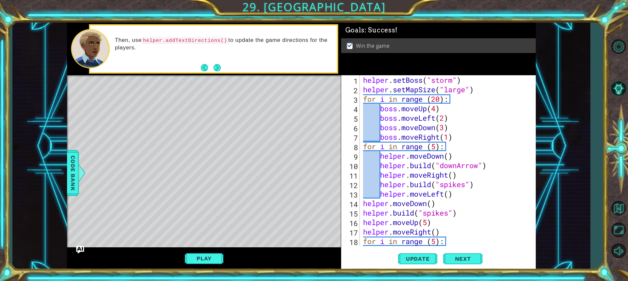
type textarea "boss.moveRight(1)"
click at [461, 135] on div "helper . setBoss ( "storm" ) helper . setMapSize ( "large" ) for i in range ( 2…" at bounding box center [447, 170] width 170 height 190
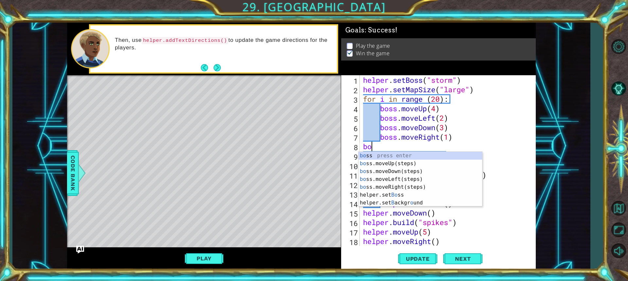
type textarea "b"
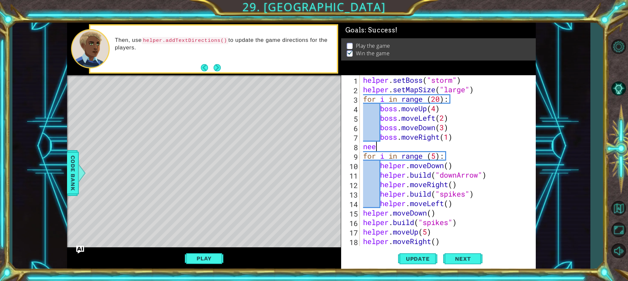
scroll to position [0, 0]
click at [74, 186] on span "Code Bank" at bounding box center [73, 173] width 10 height 40
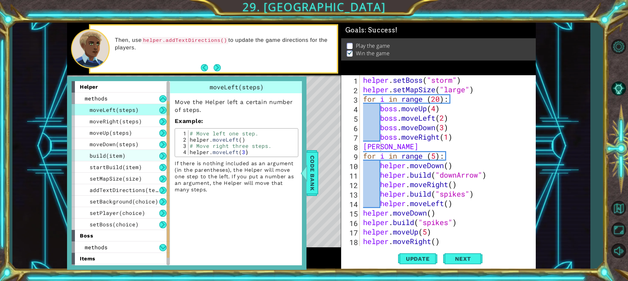
scroll to position [45, 0]
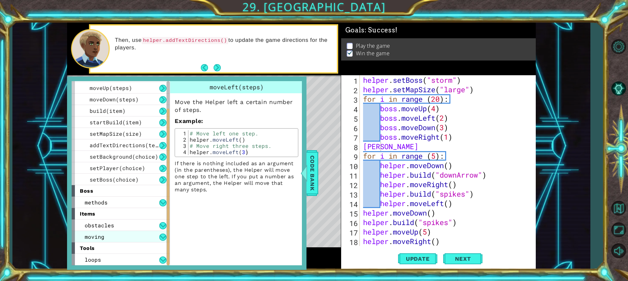
click at [109, 236] on div "moving" at bounding box center [121, 236] width 98 height 11
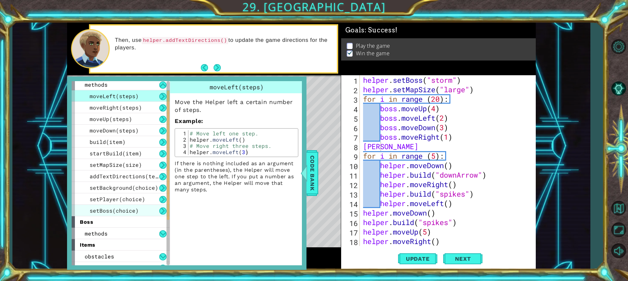
scroll to position [0, 0]
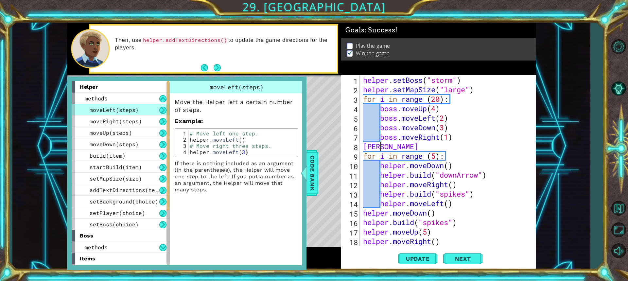
click at [384, 146] on div "helper . setBoss ( "storm" ) helper . setMapSize ( "large" ) for i in range ( 2…" at bounding box center [447, 170] width 170 height 190
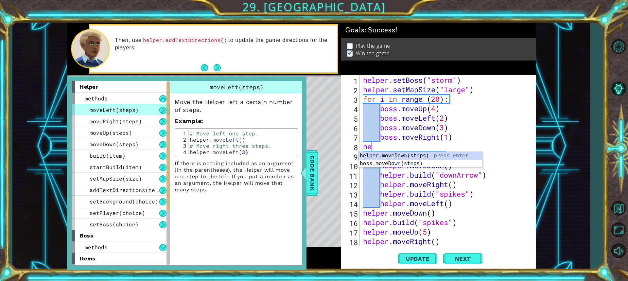
type textarea "n"
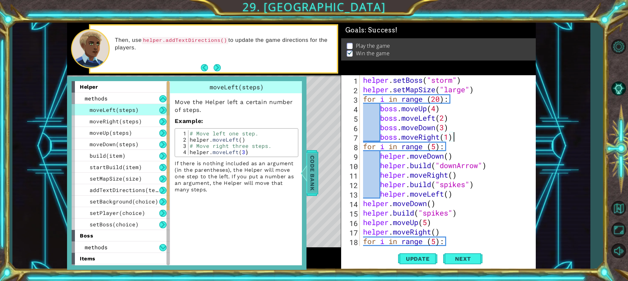
click at [313, 167] on span "Code Bank" at bounding box center [312, 173] width 10 height 40
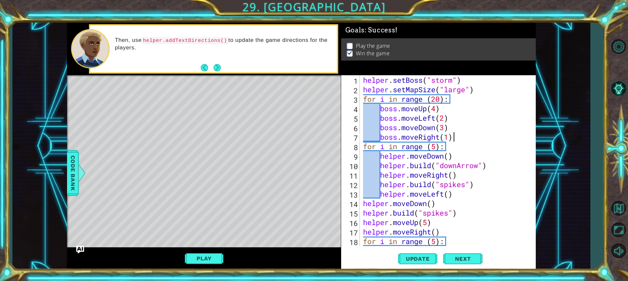
click at [461, 136] on div "helper . setBoss ( "storm" ) helper . setMapSize ( "large" ) for i in range ( 2…" at bounding box center [447, 170] width 170 height 190
click at [408, 258] on span "Update" at bounding box center [417, 259] width 37 height 7
click at [363, 98] on div "helper . setBoss ( "storm" ) helper . setMapSize ( "large" ) for i in range ( 2…" at bounding box center [447, 170] width 170 height 190
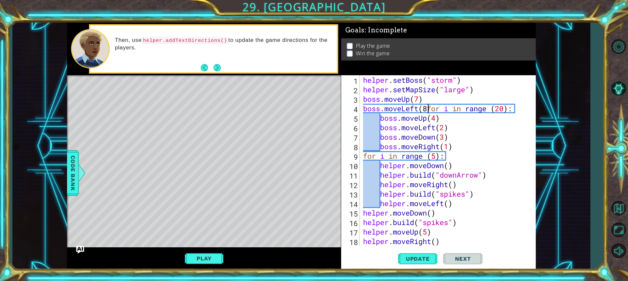
scroll to position [0, 3]
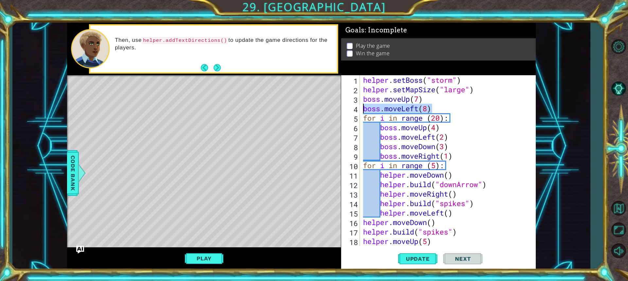
drag, startPoint x: 435, startPoint y: 108, endPoint x: 363, endPoint y: 110, distance: 72.7
click at [363, 110] on div "helper . setBoss ( "storm" ) helper . setMapSize ( "large" ) boss . moveUp ( 7 …" at bounding box center [447, 170] width 170 height 190
click at [436, 106] on div "helper . setBoss ( "storm" ) helper . setMapSize ( "large" ) boss . moveUp ( 7 …" at bounding box center [445, 160] width 167 height 171
paste textarea "boss.moveLeft(8)"
click at [432, 109] on div "helper . setBoss ( "storm" ) helper . setMapSize ( "large" ) boss . moveUp ( 7 …" at bounding box center [447, 170] width 170 height 190
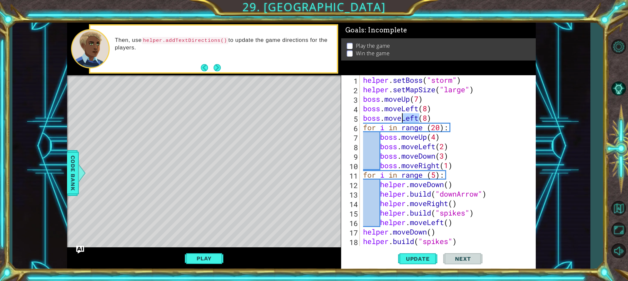
drag, startPoint x: 419, startPoint y: 118, endPoint x: 400, endPoint y: 118, distance: 18.6
click at [400, 118] on div "helper . setBoss ( "storm" ) helper . setMapSize ( "large" ) boss . moveUp ( 7 …" at bounding box center [447, 170] width 170 height 190
drag, startPoint x: 367, startPoint y: 99, endPoint x: 423, endPoint y: 97, distance: 55.3
click at [423, 97] on div "helper . setBoss ( "storm" ) helper . setMapSize ( "large" ) boss . moveUp ( 7 …" at bounding box center [447, 170] width 170 height 190
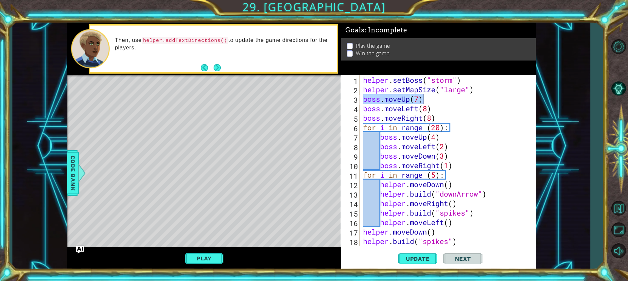
scroll to position [0, 2]
click at [437, 119] on div "helper . setBoss ( "storm" ) helper . setMapSize ( "large" ) boss . moveUp ( 7 …" at bounding box center [447, 170] width 170 height 190
paste textarea "boss.moveUp(7)"
click at [437, 119] on div "helper . setBoss ( "storm" ) helper . setMapSize ( "large" ) boss . moveUp ( 7 …" at bounding box center [447, 170] width 170 height 190
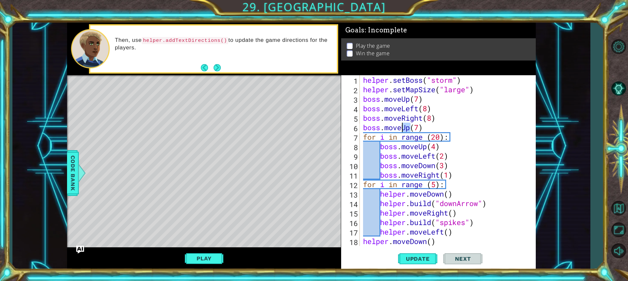
drag, startPoint x: 409, startPoint y: 126, endPoint x: 402, endPoint y: 129, distance: 7.7
click at [402, 129] on div "helper . setBoss ( "storm" ) helper . setMapSize ( "large" ) boss . moveUp ( 7 …" at bounding box center [447, 170] width 170 height 190
click at [503, 156] on div "helper . setBoss ( "storm" ) helper . setMapSize ( "large" ) boss . moveUp ( 7 …" at bounding box center [447, 170] width 170 height 190
type textarea "boss.moveLeft(2)"
click at [415, 258] on span "Update" at bounding box center [417, 259] width 37 height 7
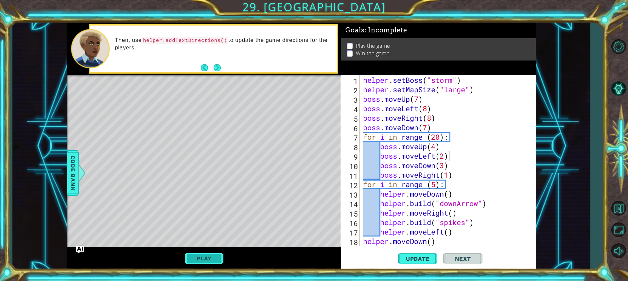
click at [214, 259] on button "Play" at bounding box center [204, 258] width 38 height 12
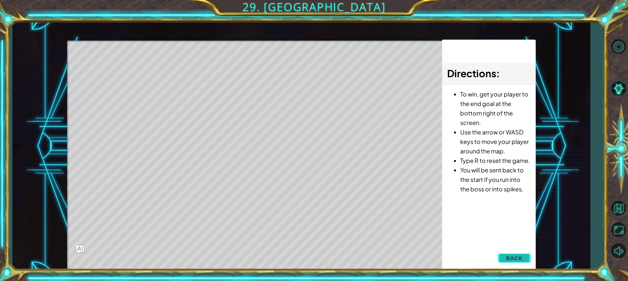
click at [513, 255] on span "Back" at bounding box center [514, 258] width 17 height 7
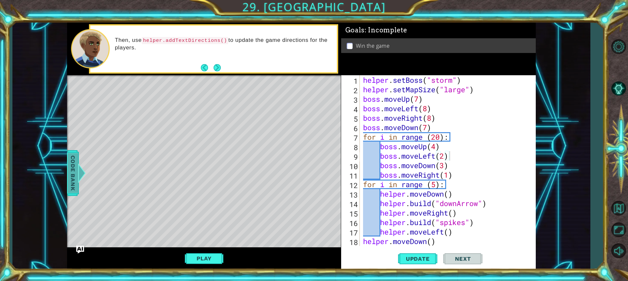
click at [71, 176] on span "Code Bank" at bounding box center [73, 173] width 10 height 40
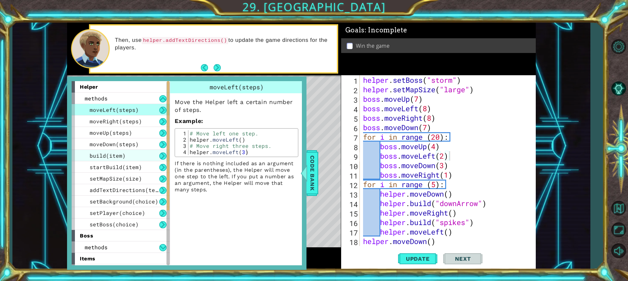
click at [135, 157] on div "build(item)" at bounding box center [121, 155] width 98 height 11
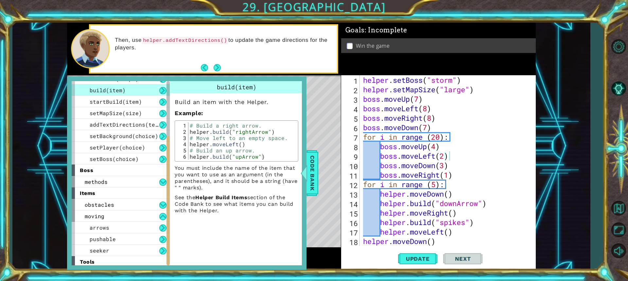
scroll to position [79, 0]
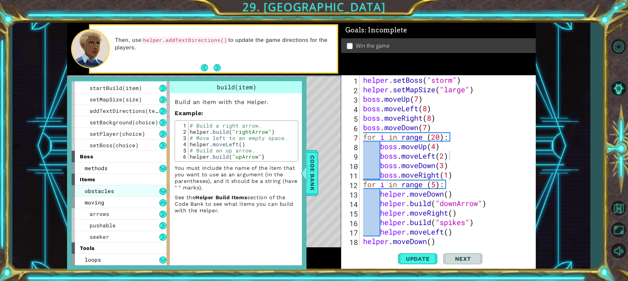
click at [110, 193] on span "obstacles" at bounding box center [99, 190] width 29 height 7
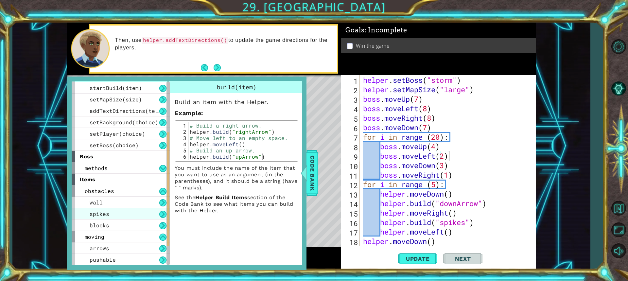
click at [113, 208] on div "spikes" at bounding box center [121, 213] width 98 height 11
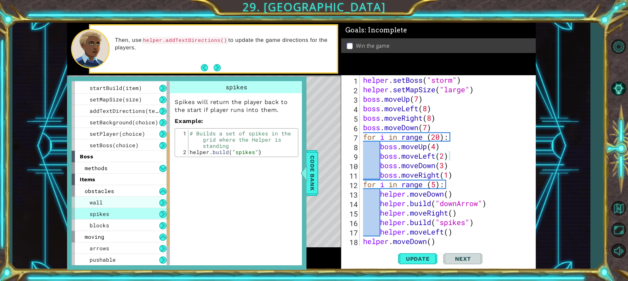
click at [113, 203] on div "wall" at bounding box center [121, 202] width 98 height 11
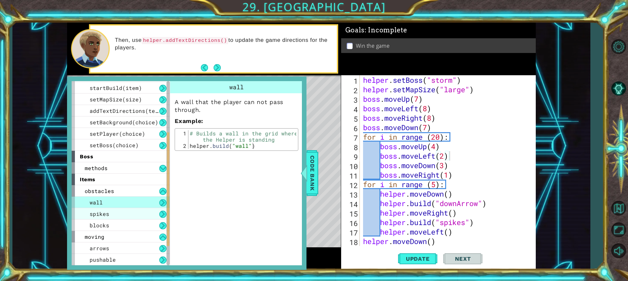
click at [115, 215] on div "spikes" at bounding box center [121, 213] width 98 height 11
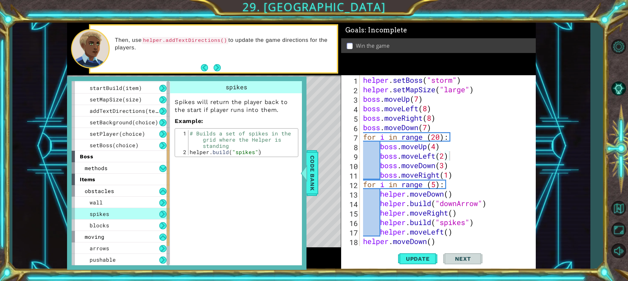
click at [113, 211] on div "spikes" at bounding box center [121, 213] width 98 height 11
click at [113, 207] on div "wall" at bounding box center [121, 202] width 98 height 11
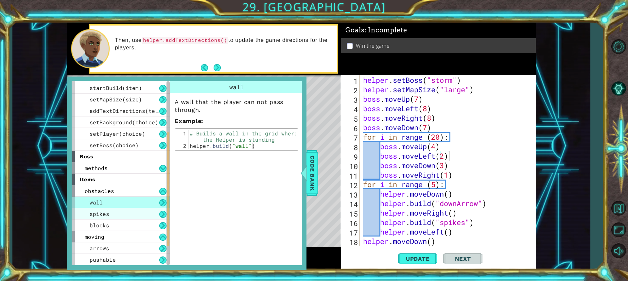
click at [117, 219] on div "spikes" at bounding box center [121, 213] width 98 height 11
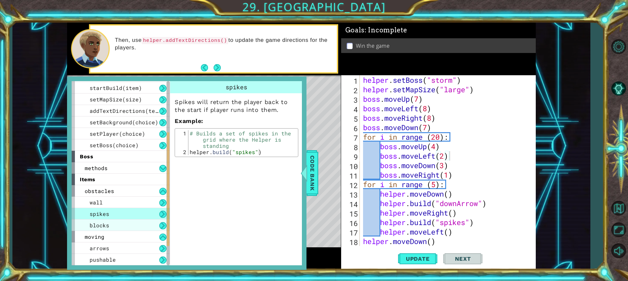
click at [118, 229] on div "blocks" at bounding box center [121, 225] width 98 height 11
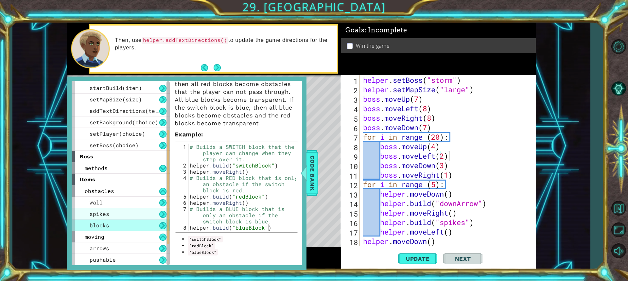
scroll to position [114, 0]
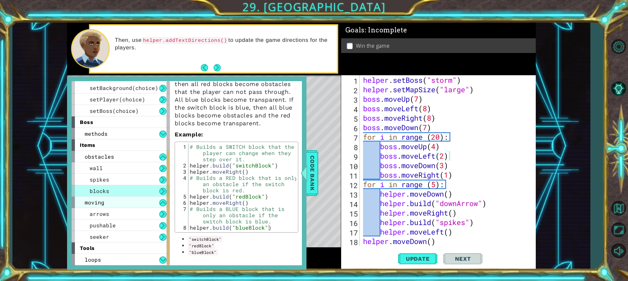
click at [115, 203] on div "moving" at bounding box center [121, 202] width 98 height 11
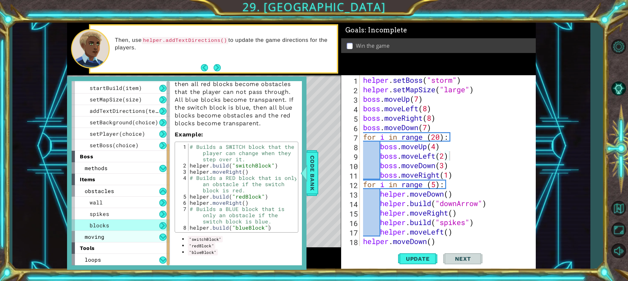
scroll to position [79, 0]
click at [130, 236] on div "moving" at bounding box center [121, 236] width 98 height 11
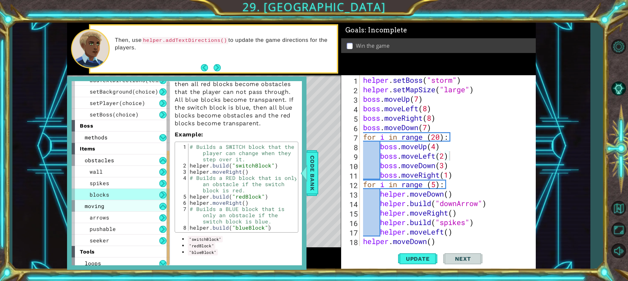
scroll to position [114, 0]
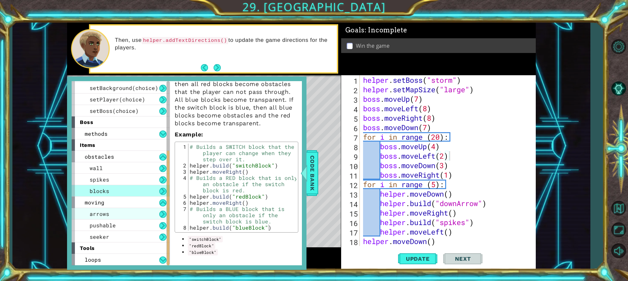
click at [127, 214] on div "arrows" at bounding box center [121, 213] width 98 height 11
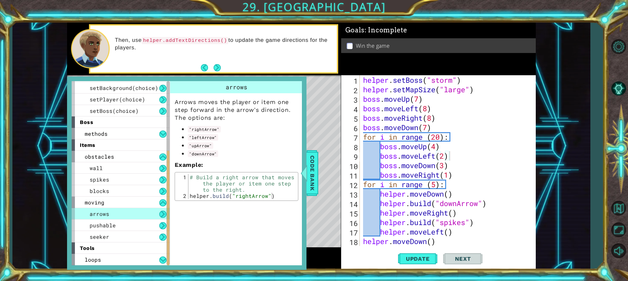
scroll to position [0, 0]
click at [126, 225] on div "pushable" at bounding box center [121, 225] width 98 height 11
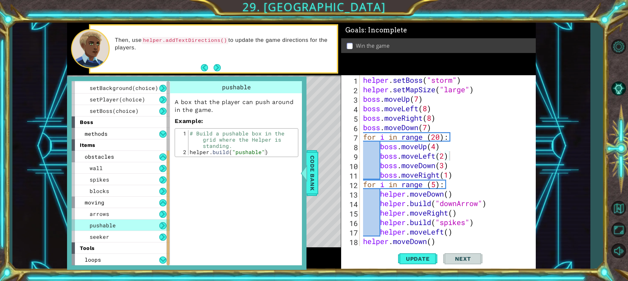
click at [608, 163] on div "1 ההההההההההההההההההההההההההההההההההההההההההההההההההההההההההההההההההההההההההההה…" at bounding box center [314, 140] width 628 height 281
